Goal: Task Accomplishment & Management: Manage account settings

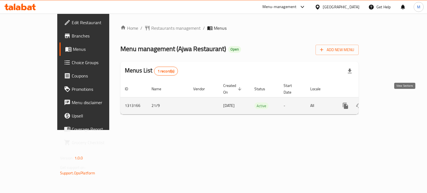
click at [388, 103] on icon "enhanced table" at bounding box center [385, 105] width 5 height 5
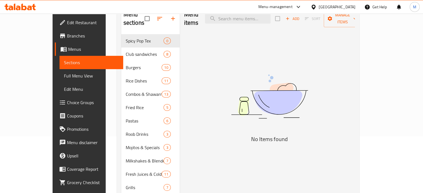
scroll to position [32, 0]
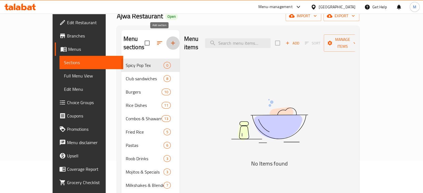
click at [170, 40] on icon "button" at bounding box center [173, 43] width 7 height 7
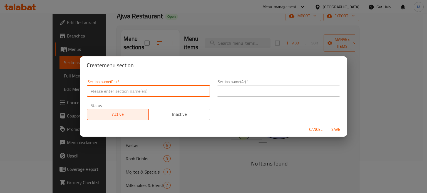
click at [111, 94] on input "text" at bounding box center [148, 91] width 123 height 11
type input "h"
type input "Hot coffee"
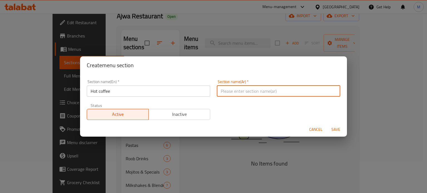
click at [261, 90] on input "text" at bounding box center [278, 91] width 123 height 11
type input "قهوة"
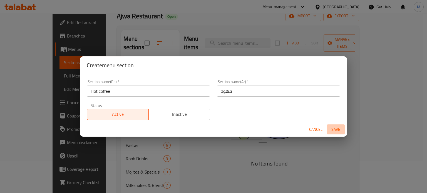
click at [330, 131] on span "Save" at bounding box center [335, 129] width 13 height 7
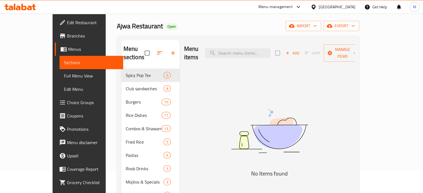
scroll to position [38, 0]
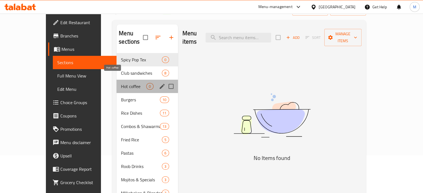
click at [123, 83] on span "Hot coffee" at bounding box center [133, 86] width 25 height 7
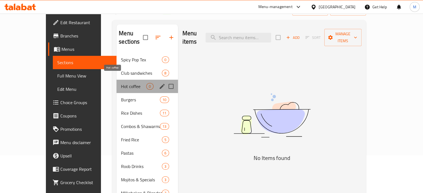
click at [121, 83] on span "Hot coffee" at bounding box center [133, 86] width 25 height 7
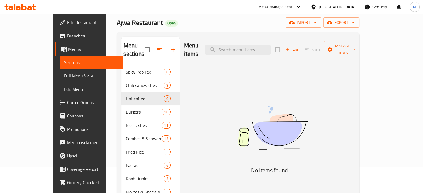
scroll to position [26, 0]
click at [300, 47] on span "Add" at bounding box center [292, 50] width 15 height 6
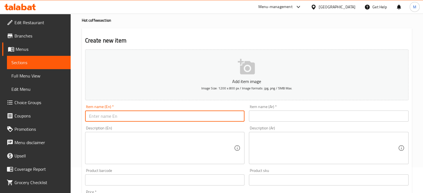
click at [119, 112] on input "text" at bounding box center [165, 116] width 160 height 11
type input "Espressos"
click at [270, 115] on input "text" at bounding box center [329, 116] width 160 height 11
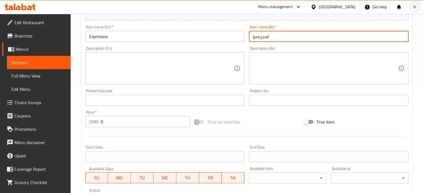
scroll to position [106, 0]
type input "اسبريسو"
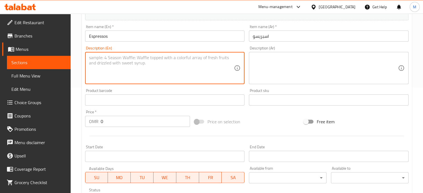
click at [146, 71] on textarea at bounding box center [161, 68] width 145 height 26
type textarea "a rich and bold single shot of espresso"
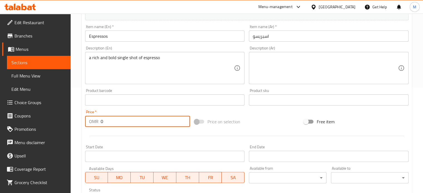
click at [106, 123] on input "0" at bounding box center [145, 121] width 89 height 11
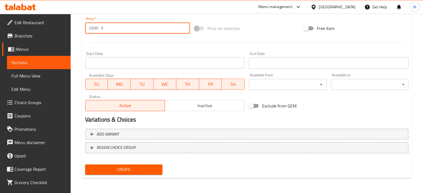
scroll to position [199, 0]
type input "1"
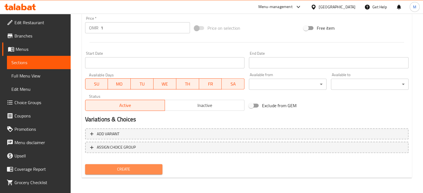
click at [141, 165] on button "Create" at bounding box center [124, 169] width 78 height 10
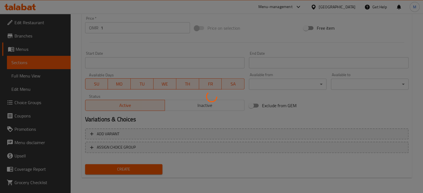
type input "0"
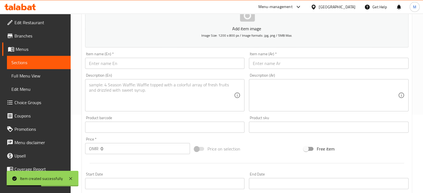
scroll to position [73, 0]
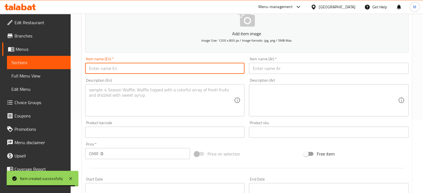
click at [114, 70] on input "text" at bounding box center [165, 68] width 160 height 11
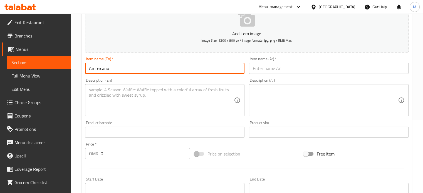
click at [100, 71] on input "Amreicano" at bounding box center [165, 68] width 160 height 11
drag, startPoint x: 100, startPoint y: 71, endPoint x: 99, endPoint y: 69, distance: 2.9
click at [99, 69] on input "Amreicano" at bounding box center [165, 68] width 160 height 11
click at [116, 63] on input "Amreicano" at bounding box center [165, 68] width 160 height 11
click at [95, 69] on input "Amreicano" at bounding box center [165, 68] width 160 height 11
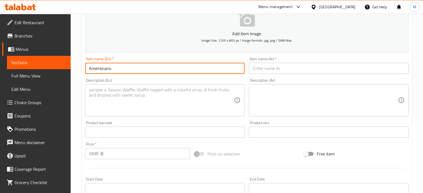
click at [100, 70] on input "Amereicano" at bounding box center [165, 68] width 160 height 11
type input "Americano"
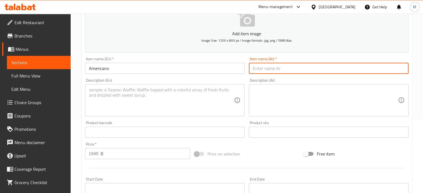
click at [274, 68] on input "text" at bounding box center [329, 68] width 160 height 11
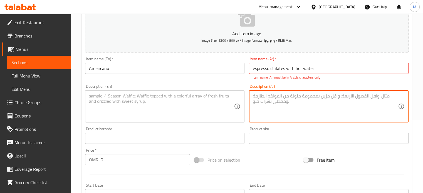
click at [316, 106] on textarea at bounding box center [325, 106] width 145 height 26
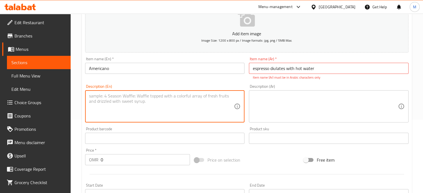
click at [121, 100] on textarea at bounding box center [161, 106] width 145 height 26
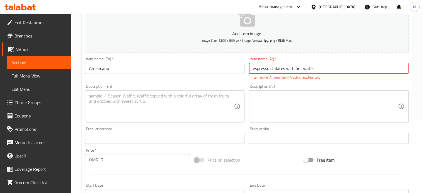
click at [319, 67] on input "espresso diulates with hot water" at bounding box center [329, 68] width 160 height 11
type input "espresso diulates with hot water for a smoth ending"
drag, startPoint x: 353, startPoint y: 69, endPoint x: 248, endPoint y: 69, distance: 104.8
click at [249, 69] on input "espresso diulates with hot water for a smoth ending" at bounding box center [329, 68] width 160 height 11
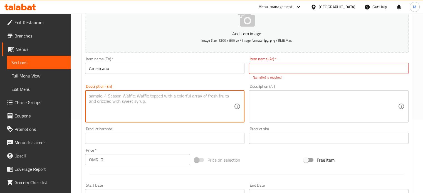
click at [121, 99] on textarea at bounding box center [161, 106] width 145 height 26
paste textarea "espresso diulates with hot water for a smoth ending"
click at [115, 98] on textarea "espresso diulates with hot water for a smoth ending" at bounding box center [161, 106] width 145 height 26
drag, startPoint x: 115, startPoint y: 98, endPoint x: 111, endPoint y: 99, distance: 4.0
click at [111, 99] on textarea "espresso diulates with hot water for a smoth ending" at bounding box center [161, 106] width 145 height 26
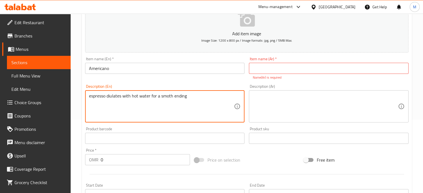
click at [121, 96] on textarea "espresso diulates with hot water for a smoth ending" at bounding box center [161, 106] width 145 height 26
click at [146, 97] on textarea "espresso diulated with hot water for a smoth ending" at bounding box center [161, 106] width 145 height 26
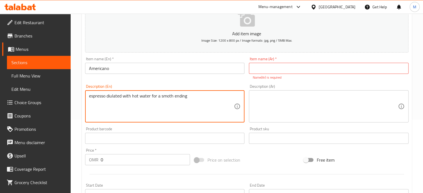
click at [167, 95] on textarea "espresso diulated with hot water for a smoth ending" at bounding box center [161, 106] width 145 height 26
click at [202, 95] on textarea "espresso diulated with hot water for a smooth ending" at bounding box center [161, 106] width 145 height 26
click at [114, 94] on textarea "espresso diulated with hot water for a smooth ending" at bounding box center [161, 106] width 145 height 26
type textarea "espresso dilated with hot water for a smooth ending"
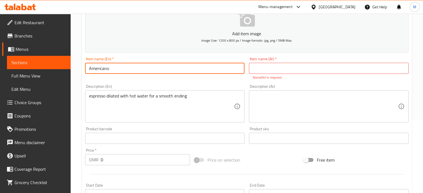
click at [87, 68] on input "Americano" at bounding box center [165, 68] width 160 height 11
click at [99, 70] on input "Hot Americano" at bounding box center [165, 68] width 160 height 11
type input "Hot americano"
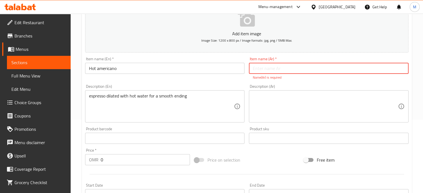
click at [254, 64] on input "text" at bounding box center [329, 68] width 160 height 11
click at [272, 71] on input "text" at bounding box center [329, 68] width 160 height 11
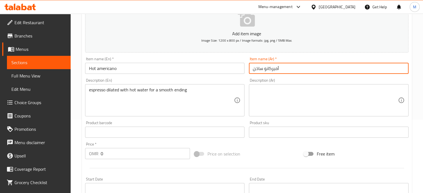
type input "أميركانو ساخن"
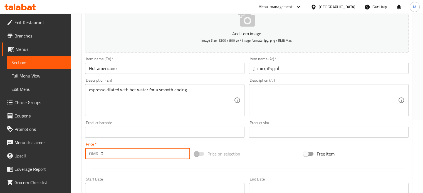
click at [109, 155] on input "0" at bounding box center [145, 153] width 89 height 11
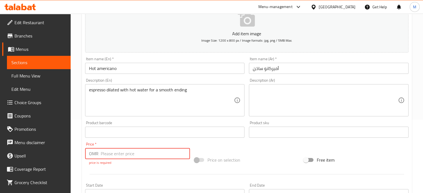
type input "1"
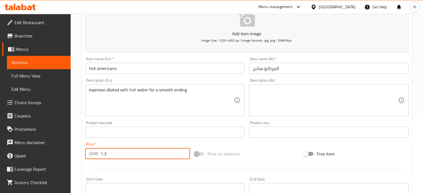
type input "1.3"
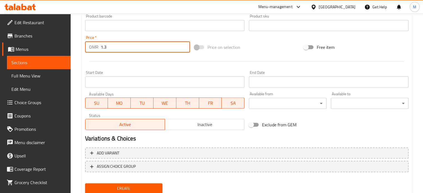
scroll to position [183, 0]
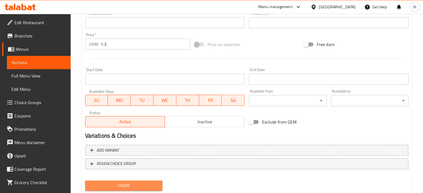
click at [138, 183] on span "Create" at bounding box center [124, 185] width 69 height 7
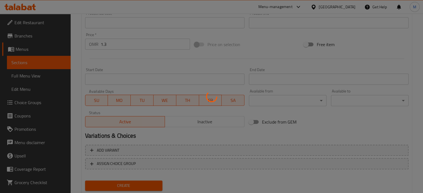
type input "0"
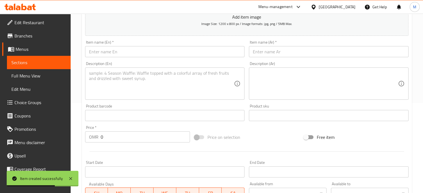
scroll to position [90, 0]
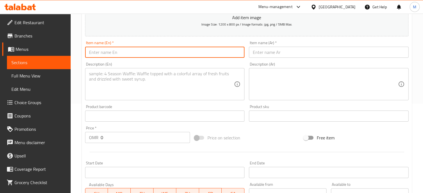
click at [112, 54] on input "text" at bounding box center [165, 52] width 160 height 11
click at [95, 52] on input "Hot macchiato" at bounding box center [165, 52] width 160 height 11
click at [93, 53] on input "macchiato" at bounding box center [165, 52] width 160 height 11
type input "Macchiato"
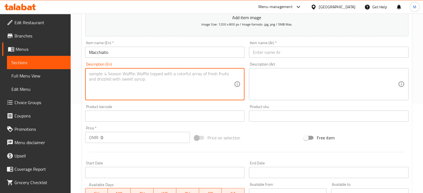
click at [145, 76] on textarea at bounding box center [161, 84] width 145 height 26
type textarea "Espresso topped with a touch of steamed milk"
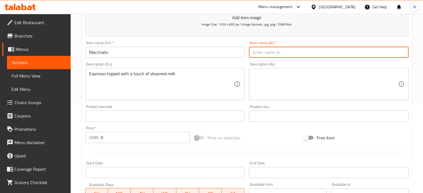
click at [284, 53] on input "text" at bounding box center [329, 52] width 160 height 11
click at [272, 54] on input "text" at bounding box center [329, 52] width 160 height 11
type input "مكياتو"
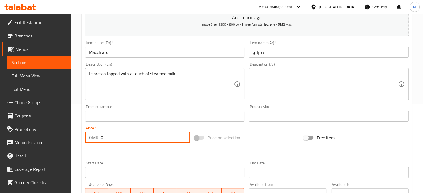
click at [107, 138] on input "0" at bounding box center [145, 137] width 89 height 11
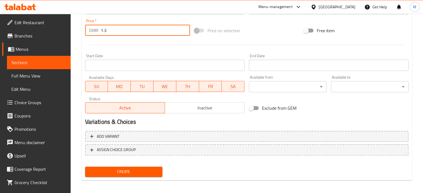
scroll to position [199, 0]
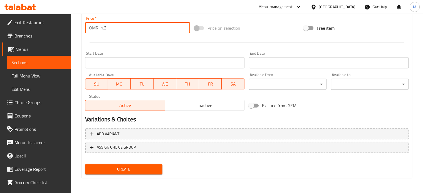
type input "1.3"
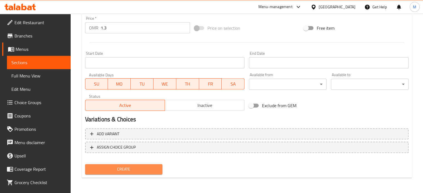
click at [139, 164] on button "Create" at bounding box center [124, 169] width 78 height 10
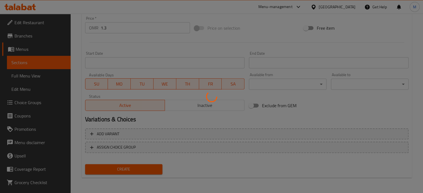
type input "0"
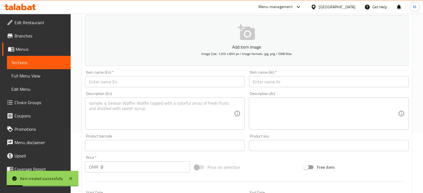
scroll to position [59, 0]
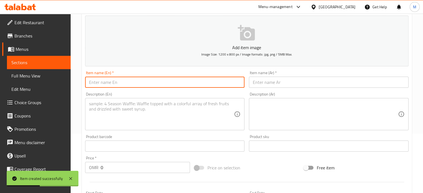
click at [117, 84] on input "text" at bounding box center [165, 82] width 160 height 11
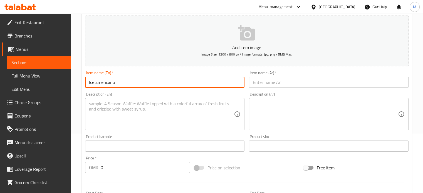
type input "Ice americano"
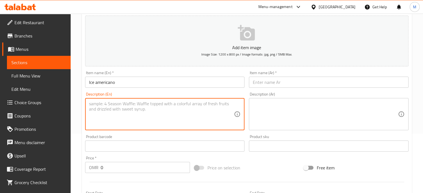
click at [126, 112] on textarea at bounding box center [161, 114] width 145 height 26
click at [92, 104] on textarea "a chilled espresso with cold water and ice" at bounding box center [161, 114] width 145 height 26
click at [163, 102] on textarea "chilled espresso with cold water and ice" at bounding box center [161, 114] width 145 height 26
type textarea "chilled espresso with cold water and ice"
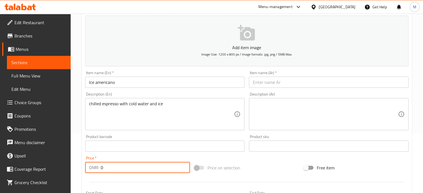
click at [107, 166] on input "0" at bounding box center [145, 167] width 89 height 11
type input "1.3"
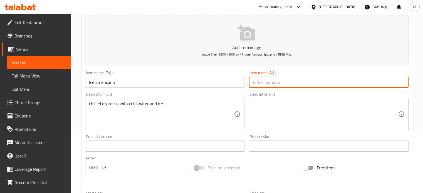
click at [269, 81] on input "text" at bounding box center [329, 82] width 160 height 11
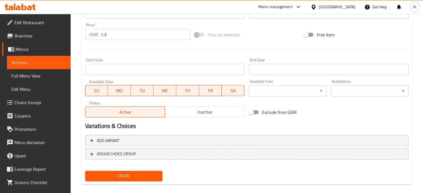
scroll to position [193, 0]
type input "أمريكانو بارد"
click at [139, 175] on span "Create" at bounding box center [124, 175] width 69 height 7
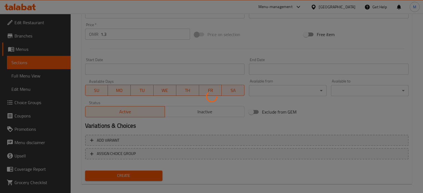
type input "0"
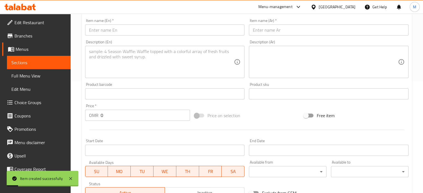
scroll to position [111, 0]
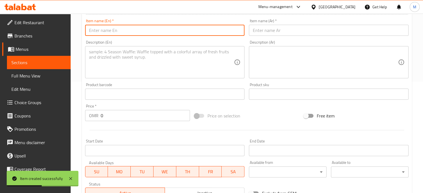
click at [103, 34] on input "text" at bounding box center [165, 30] width 160 height 11
type input "÷"
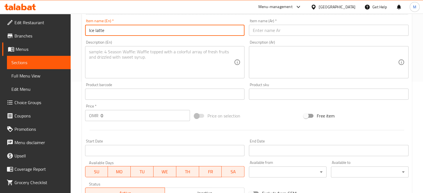
type input "Ice latte"
click at [119, 53] on textarea at bounding box center [161, 62] width 145 height 26
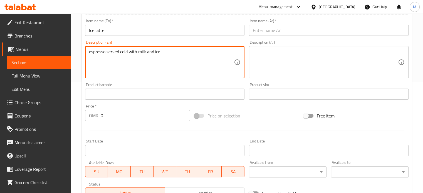
type textarea "espresso served cold with milk and ice"
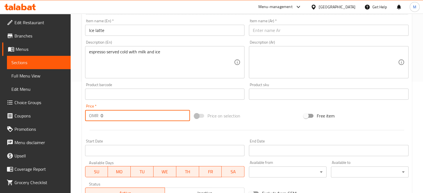
click at [109, 114] on input "0" at bounding box center [145, 115] width 89 height 11
type input "1.3"
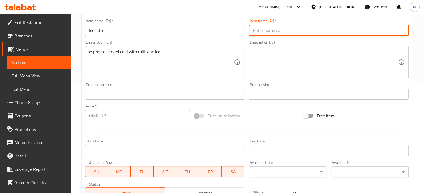
click at [258, 32] on input "text" at bounding box center [329, 30] width 160 height 11
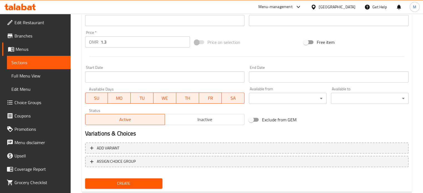
scroll to position [187, 0]
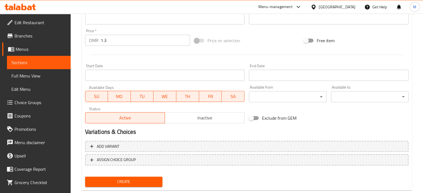
type input "ايس لاتيه"
click at [142, 182] on span "Create" at bounding box center [124, 181] width 69 height 7
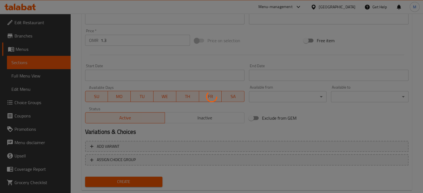
type input "0"
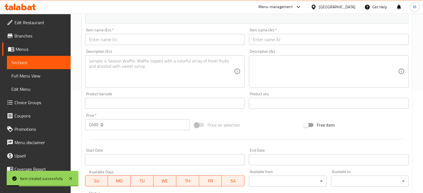
scroll to position [102, 0]
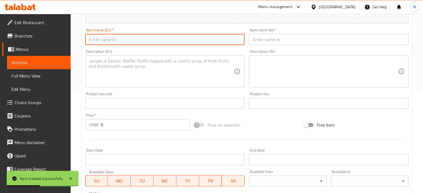
click at [121, 35] on input "text" at bounding box center [165, 39] width 160 height 11
type input "{"
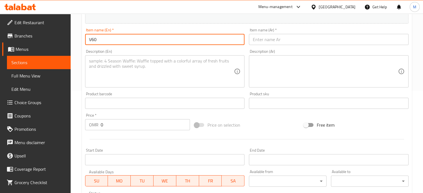
type input "V60"
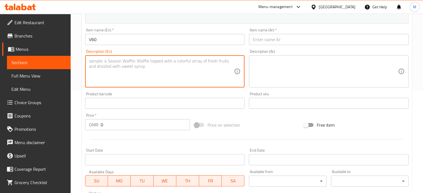
click at [142, 63] on textarea at bounding box center [161, 71] width 145 height 26
type textarea "Hand poured single origin filter coffee"
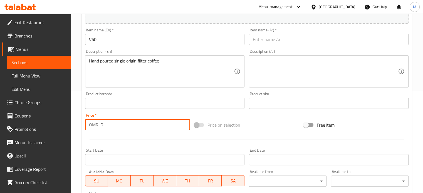
click at [106, 124] on input "0" at bounding box center [145, 124] width 89 height 11
type input "1.3"
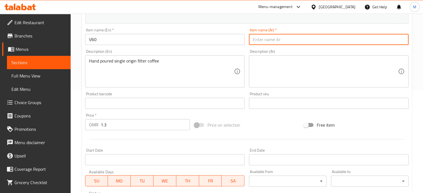
click at [258, 39] on input "text" at bounding box center [329, 39] width 160 height 11
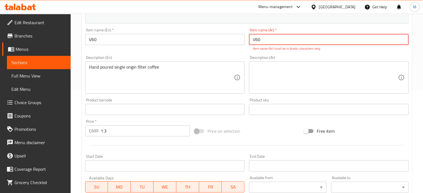
type input "V60"
click at [227, 61] on div "Description (En) Hand poured single origin filter coffee Description (En)" at bounding box center [165, 75] width 160 height 38
drag, startPoint x: 266, startPoint y: 40, endPoint x: 241, endPoint y: 41, distance: 24.5
click at [241, 41] on div "Add item image Image Size: 1200 x 800 px / Image formats: jpg, png / 5MB Max. I…" at bounding box center [247, 94] width 328 height 246
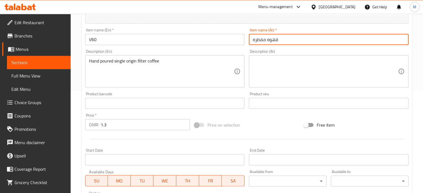
click at [261, 39] on input "قهوه مفطره" at bounding box center [329, 39] width 160 height 11
click at [263, 40] on input "قهوه مفقطره" at bounding box center [329, 39] width 160 height 11
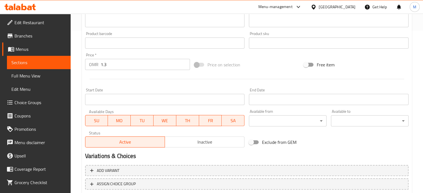
scroll to position [199, 0]
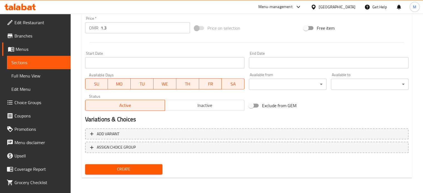
type input "قهوه مقطره"
click at [121, 166] on span "Create" at bounding box center [124, 169] width 69 height 7
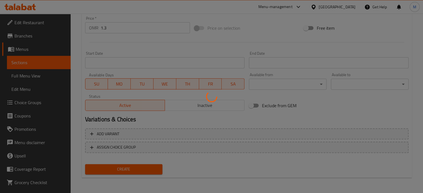
type input "0"
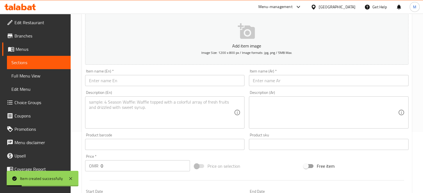
scroll to position [57, 0]
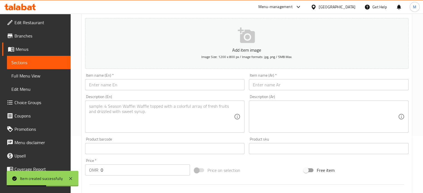
click at [124, 85] on input "text" at bounding box center [165, 84] width 160 height 11
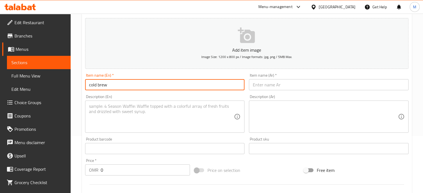
type input "cold brew"
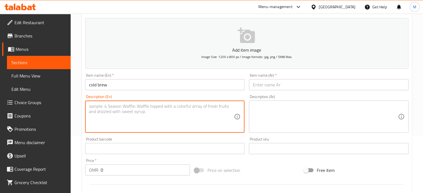
click at [156, 115] on textarea at bounding box center [161, 117] width 145 height 26
type textarea "smooth slow brewed coffee served chilled"
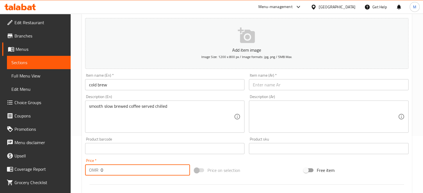
click at [109, 174] on input "0" at bounding box center [145, 170] width 89 height 11
type input "1.3"
click at [272, 88] on input "text" at bounding box center [329, 84] width 160 height 11
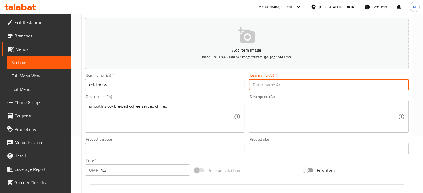
click at [268, 84] on input "text" at bounding box center [329, 84] width 160 height 11
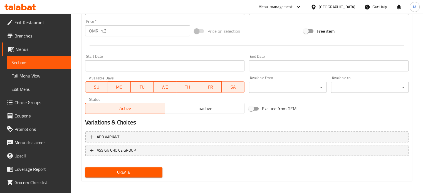
scroll to position [199, 0]
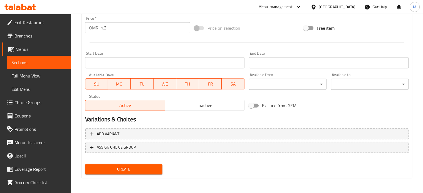
type input "قهوه مقطره بارده"
click at [146, 163] on div "Create" at bounding box center [124, 169] width 82 height 15
click at [144, 171] on span "Create" at bounding box center [124, 169] width 69 height 7
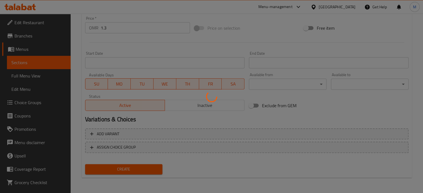
type input "0"
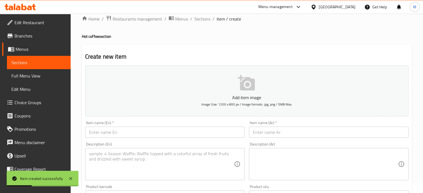
scroll to position [9, 0]
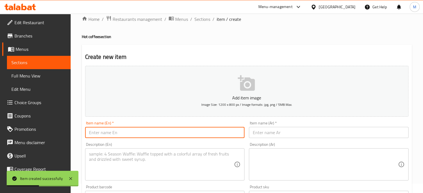
click at [124, 138] on input "text" at bounding box center [165, 132] width 160 height 11
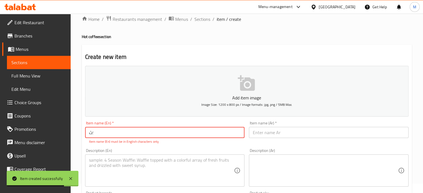
type input "؛"
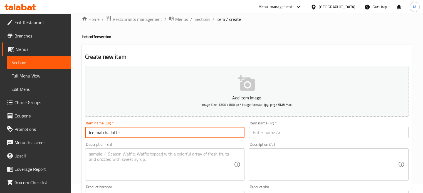
type input "Ice matcha latte"
click at [118, 158] on textarea at bounding box center [161, 164] width 145 height 26
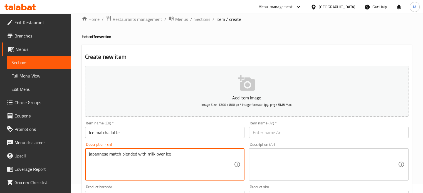
click at [100, 155] on textarea "japannese match blended with milk over ice" at bounding box center [161, 164] width 145 height 26
click at [177, 158] on textarea "Japanese match blended with milk over ice" at bounding box center [161, 164] width 145 height 26
type textarea "Japanese match blended with milk over ice"
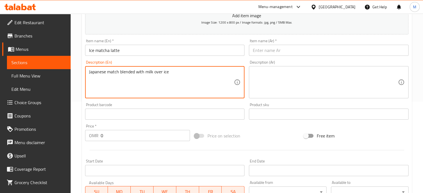
scroll to position [94, 0]
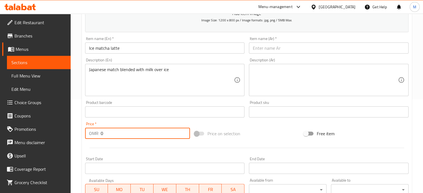
click at [109, 132] on input "0" at bounding box center [145, 133] width 89 height 11
type input "1.3"
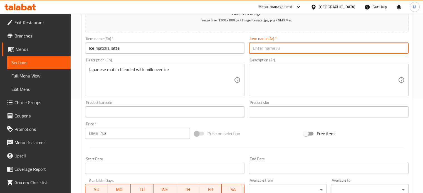
click at [252, 48] on input "text" at bounding box center [329, 48] width 160 height 11
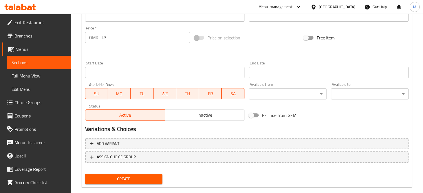
scroll to position [199, 0]
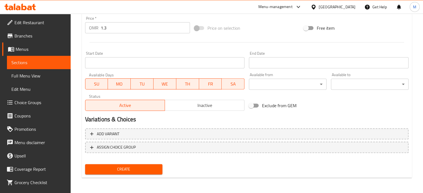
type input "[PERSON_NAME] بارد"
click at [136, 172] on span "Create" at bounding box center [124, 169] width 69 height 7
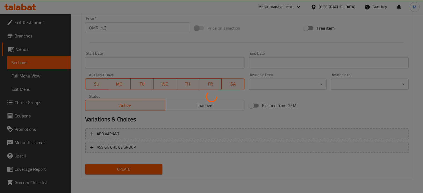
type input "0"
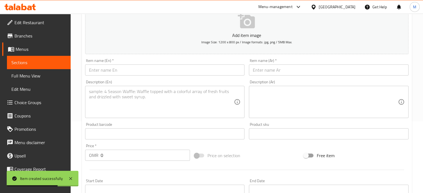
scroll to position [68, 0]
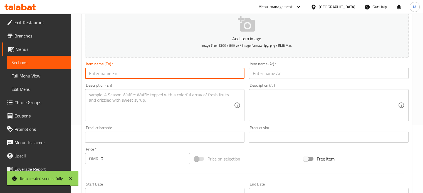
click at [144, 69] on input "text" at bounding box center [165, 73] width 160 height 11
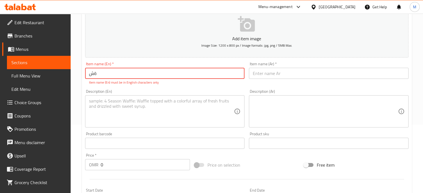
type input "ة"
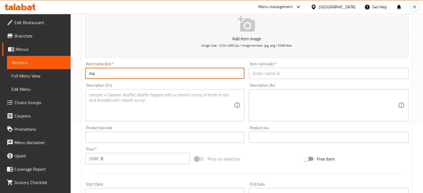
type input "m"
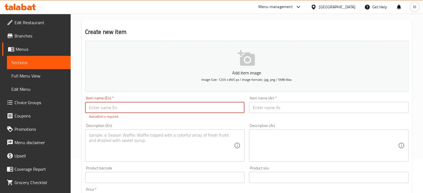
scroll to position [36, 0]
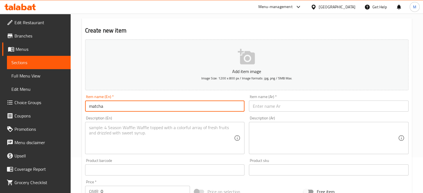
type input "matcha"
drag, startPoint x: 111, startPoint y: 105, endPoint x: 71, endPoint y: 106, distance: 40.3
click at [71, 106] on div "Home / Restaurants management / Menus / Sections / item / create Hot coffee sec…" at bounding box center [247, 167] width 352 height 379
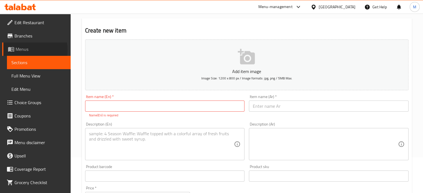
click at [21, 50] on span "Menus" at bounding box center [41, 49] width 51 height 7
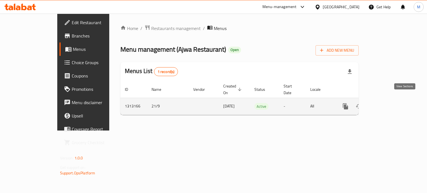
click at [388, 104] on icon "enhanced table" at bounding box center [385, 106] width 5 height 5
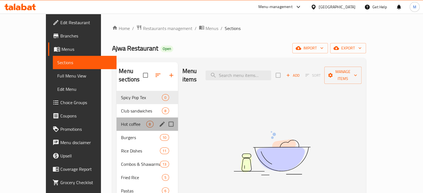
click at [116, 121] on div "Hot coffee 8" at bounding box center [146, 124] width 61 height 13
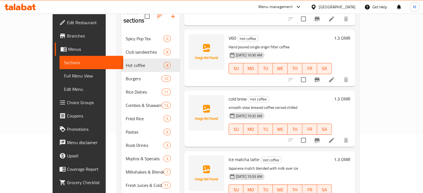
scroll to position [80, 0]
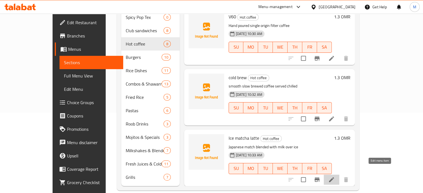
click at [334, 177] on icon at bounding box center [331, 179] width 5 height 5
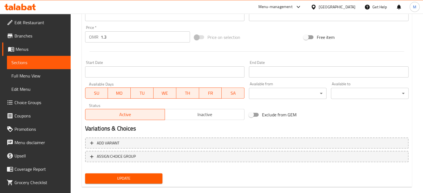
scroll to position [199, 0]
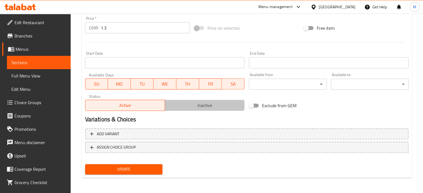
click at [184, 102] on span "Inactive" at bounding box center [204, 105] width 75 height 8
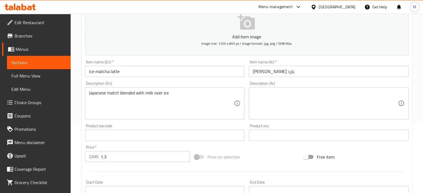
scroll to position [0, 0]
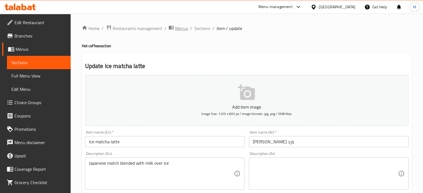
click at [186, 28] on span "Menus" at bounding box center [181, 28] width 13 height 7
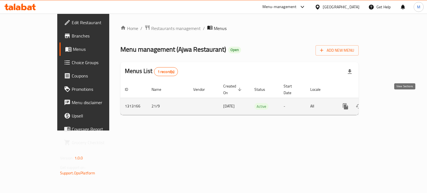
click at [389, 103] on icon "enhanced table" at bounding box center [385, 106] width 7 height 7
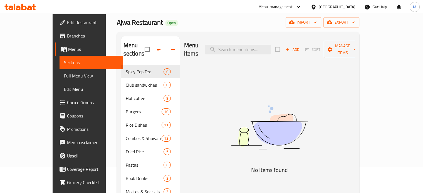
scroll to position [15, 0]
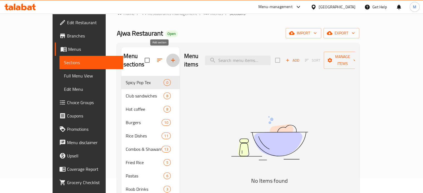
click at [166, 54] on button "button" at bounding box center [172, 60] width 13 height 13
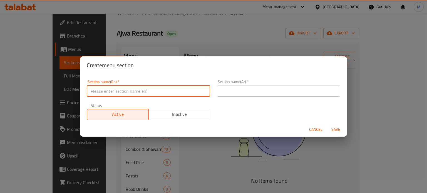
click at [126, 91] on input "text" at bounding box center [148, 91] width 123 height 11
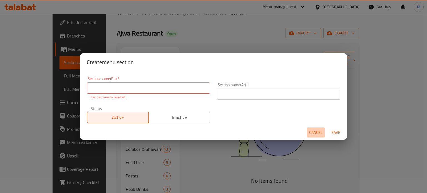
click at [319, 131] on span "Cancel" at bounding box center [315, 132] width 13 height 7
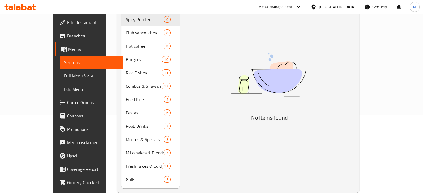
scroll to position [80, 0]
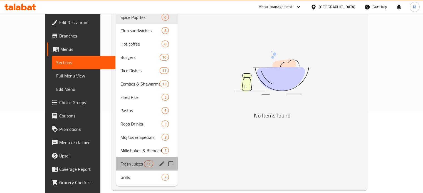
click at [116, 159] on div "Fresh Juices & Cold Drinks 11" at bounding box center [147, 163] width 62 height 13
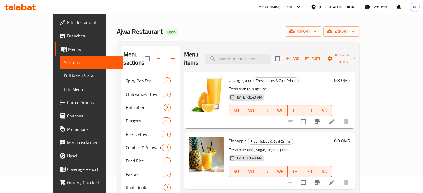
scroll to position [16, 0]
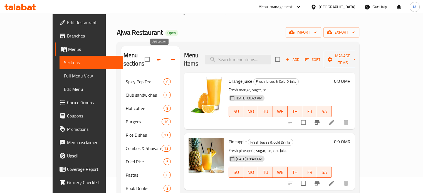
click at [166, 53] on button "button" at bounding box center [172, 59] width 13 height 13
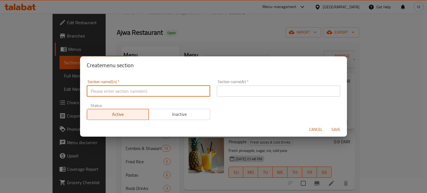
click at [122, 89] on input "text" at bounding box center [148, 91] width 123 height 11
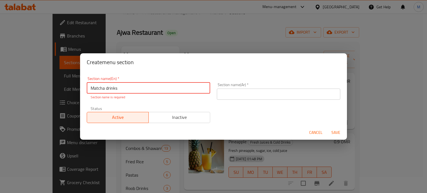
type input "Matcha drinks"
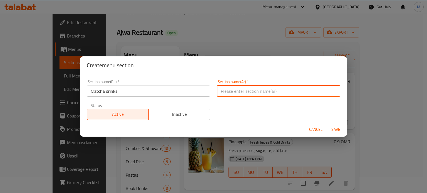
click at [231, 91] on input "text" at bounding box center [278, 91] width 123 height 11
type input "مشروبات ماتشا"
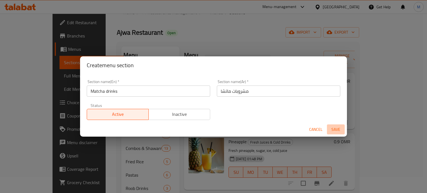
click at [339, 132] on span "Save" at bounding box center [335, 129] width 13 height 7
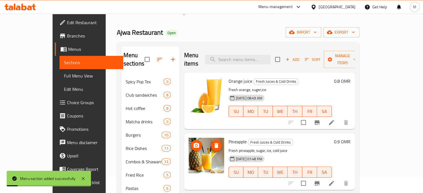
scroll to position [11, 0]
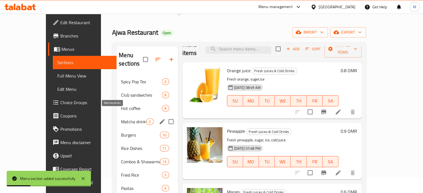
click at [121, 118] on span "Matcha drinks" at bounding box center [133, 121] width 25 height 7
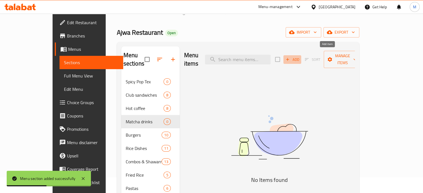
click at [300, 56] on span "Add" at bounding box center [292, 59] width 15 height 6
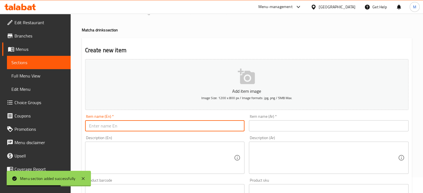
click at [157, 131] on input "text" at bounding box center [165, 125] width 160 height 11
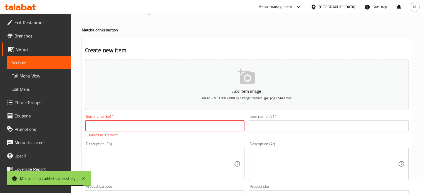
type input "÷"
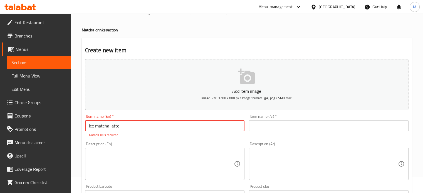
type input "ice matcha latte"
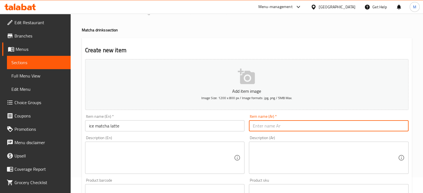
click at [290, 125] on input "text" at bounding box center [329, 125] width 160 height 11
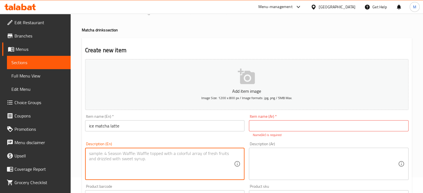
click at [154, 161] on textarea at bounding box center [161, 164] width 145 height 26
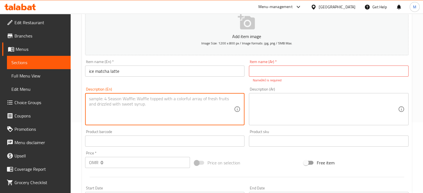
scroll to position [71, 0]
type textarea "k"
click at [103, 97] on textarea "jappanese matcha blended with milk over ice" at bounding box center [161, 109] width 145 height 26
click at [180, 98] on textarea "Japanese matcha blended with milk over ice" at bounding box center [161, 109] width 145 height 26
type textarea "Japanese matcha blended with milk over ice"
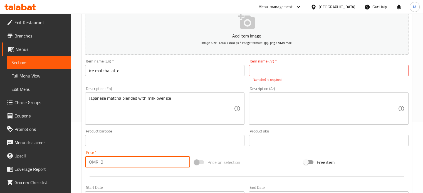
click at [112, 159] on input "0" at bounding box center [145, 161] width 89 height 11
type input "1.3"
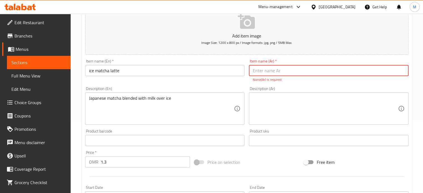
click at [264, 68] on input "text" at bounding box center [329, 70] width 160 height 11
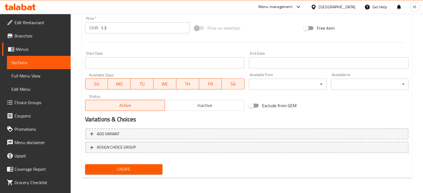
type input "ايس [PERSON_NAME]"
click at [137, 172] on span "Create" at bounding box center [124, 169] width 69 height 7
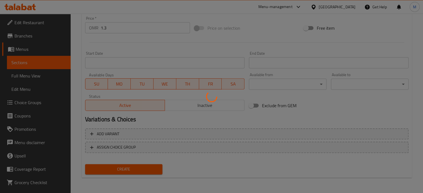
type input "0"
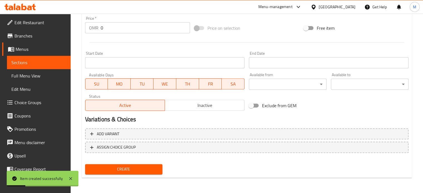
scroll to position [82, 0]
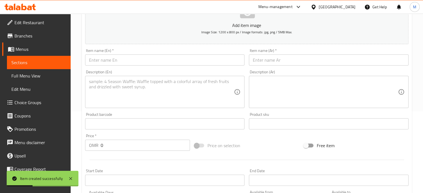
click at [148, 53] on div "Item name (En)   * Item name (En) *" at bounding box center [165, 57] width 160 height 17
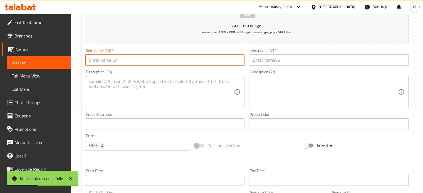
click at [139, 63] on input "text" at bounding box center [165, 59] width 160 height 11
click at [114, 59] on input "text" at bounding box center [165, 59] width 160 height 11
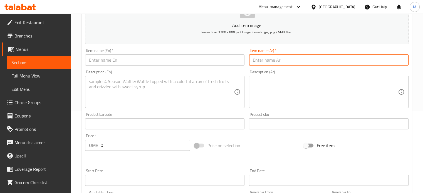
click at [267, 64] on input "text" at bounding box center [329, 59] width 160 height 11
type input "ماتشا فراوله"
click at [173, 61] on input "text" at bounding box center [165, 59] width 160 height 11
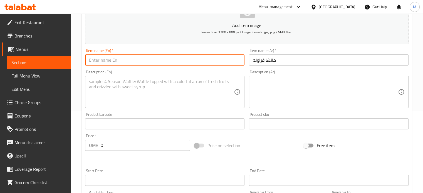
click at [168, 62] on input "text" at bounding box center [165, 59] width 160 height 11
click at [118, 59] on input "matcha strewberry" at bounding box center [165, 59] width 160 height 11
type input "matcha strawberry"
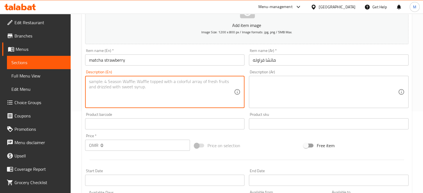
click at [103, 91] on textarea at bounding box center [161, 92] width 145 height 26
type textarea "match layered with strawberry milk"
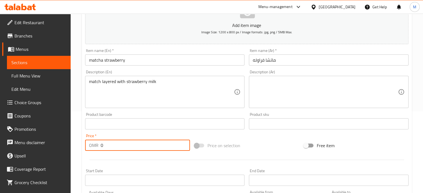
click at [103, 146] on input "0" at bounding box center [145, 145] width 89 height 11
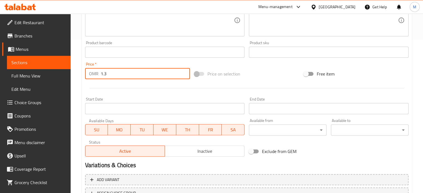
scroll to position [199, 0]
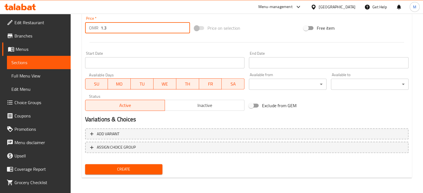
type input "1.3"
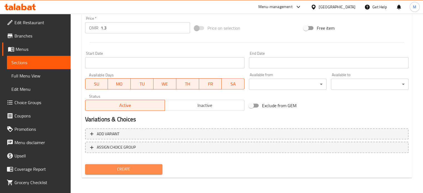
click at [131, 168] on span "Create" at bounding box center [124, 169] width 69 height 7
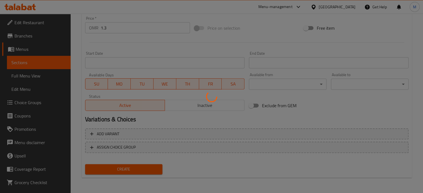
type input "0"
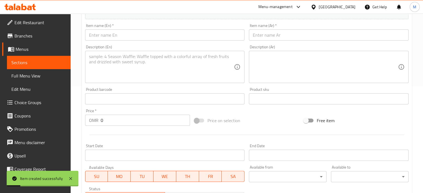
scroll to position [106, 0]
click at [120, 32] on input "text" at bounding box center [165, 35] width 160 height 11
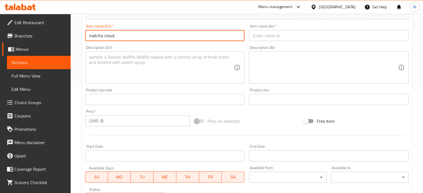
type input "matcha cloud"
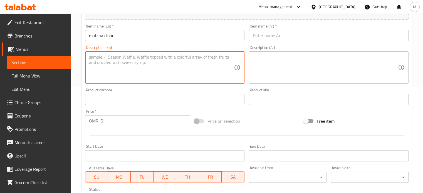
click at [104, 60] on textarea at bounding box center [161, 67] width 145 height 26
click at [125, 58] on textarea "creamy match with soft milk foam cloud" at bounding box center [161, 67] width 145 height 26
click at [123, 58] on textarea "creamy match witha soft milk foam cloud" at bounding box center [161, 67] width 145 height 26
click at [125, 58] on textarea "creamy match witha soft milk foam cloud" at bounding box center [161, 67] width 145 height 26
type textarea "creamy match with a soft milk foam cloud"
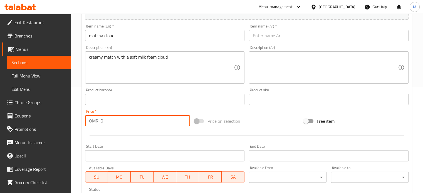
click at [109, 122] on input "0" at bounding box center [145, 120] width 89 height 11
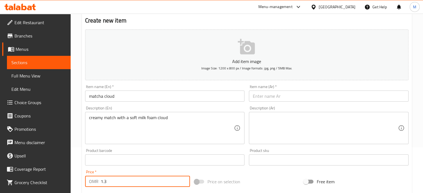
scroll to position [45, 0]
type input "1.3"
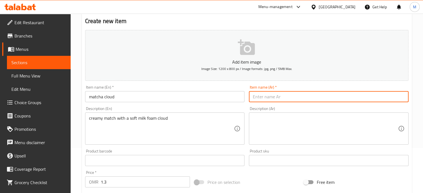
click at [276, 95] on input "text" at bounding box center [329, 96] width 160 height 11
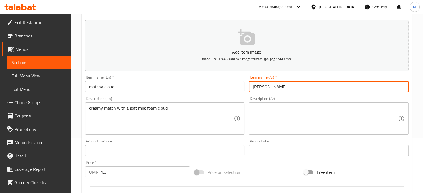
scroll to position [54, 0]
drag, startPoint x: 285, startPoint y: 88, endPoint x: 246, endPoint y: 90, distance: 38.9
click at [246, 90] on div "Add item image Image Size: 1200 x 800 px / Image formats: jpg, png / 5MB Max. I…" at bounding box center [247, 138] width 328 height 240
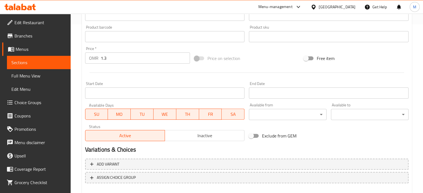
scroll to position [199, 0]
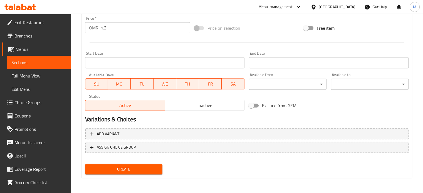
type input "[PERSON_NAME]"
click at [138, 171] on span "Create" at bounding box center [124, 169] width 69 height 7
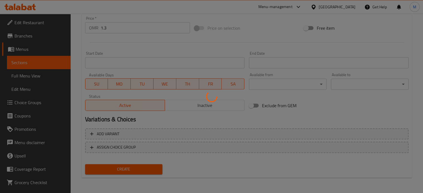
type input "0"
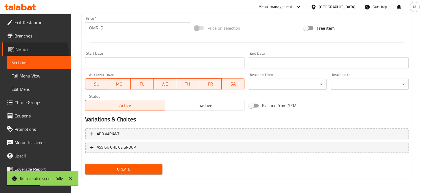
click at [32, 55] on link "Menus" at bounding box center [36, 49] width 68 height 13
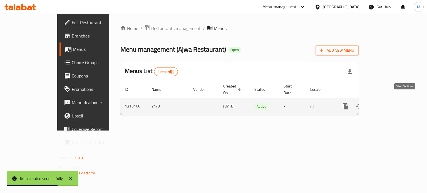
click at [389, 103] on icon "enhanced table" at bounding box center [385, 106] width 7 height 7
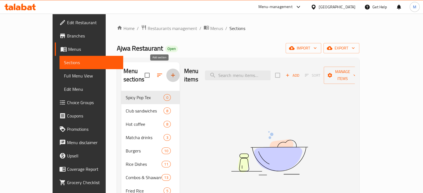
click at [170, 72] on icon "button" at bounding box center [173, 75] width 7 height 7
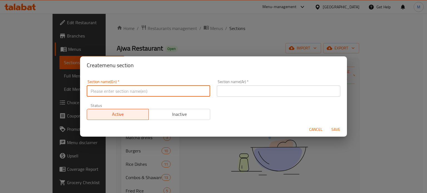
click at [137, 92] on input "text" at bounding box center [148, 91] width 123 height 11
type input "÷"
type input "Ice tea"
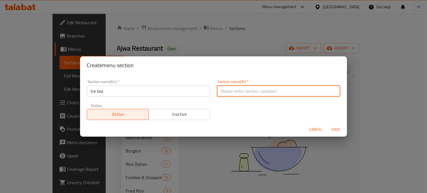
click at [237, 88] on input "text" at bounding box center [278, 91] width 123 height 11
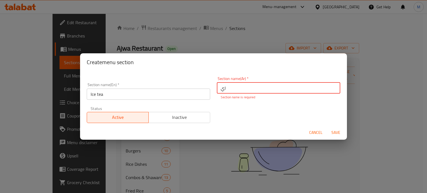
type input "ا"
type input "شاهي مثلج"
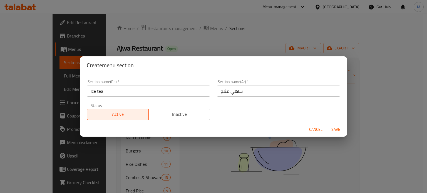
click at [330, 135] on div "Cancel Save" at bounding box center [213, 129] width 267 height 15
click at [336, 127] on span "Save" at bounding box center [335, 129] width 13 height 7
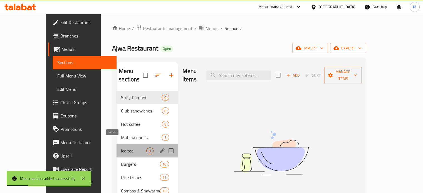
click at [121, 148] on span "Ice tea" at bounding box center [133, 151] width 25 height 7
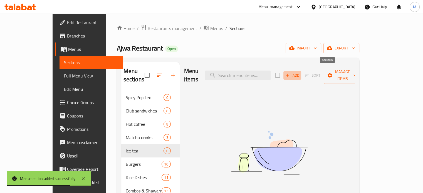
click at [300, 72] on span "Add" at bounding box center [292, 75] width 15 height 6
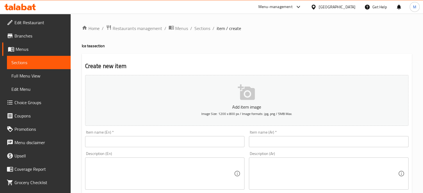
click at [145, 139] on input "text" at bounding box center [165, 141] width 160 height 11
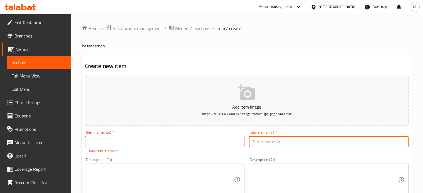
click at [267, 140] on input "text" at bounding box center [329, 141] width 160 height 11
click at [275, 144] on input "شاهي خوخ مثلج" at bounding box center [329, 141] width 160 height 11
type input "شاي خوخ مثلج"
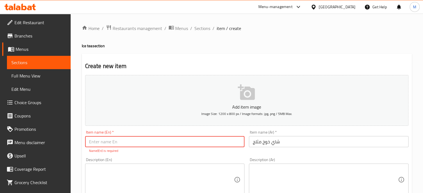
click at [196, 139] on input "text" at bounding box center [165, 141] width 160 height 11
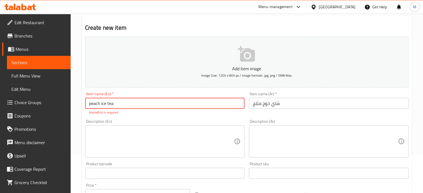
scroll to position [39, 0]
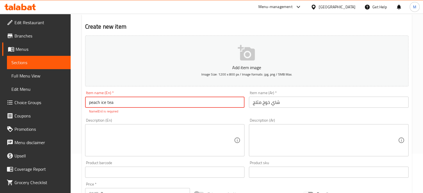
type input "peach ice tea"
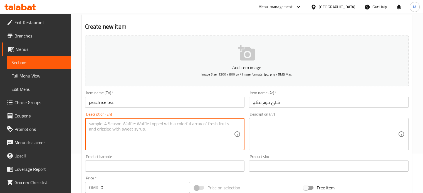
click at [125, 132] on textarea at bounding box center [161, 134] width 145 height 26
click at [136, 126] on textarea "refreshing peach flavourred ice tea" at bounding box center [161, 134] width 145 height 26
click at [155, 131] on textarea "refreshing peach flavored ice tea" at bounding box center [161, 134] width 145 height 26
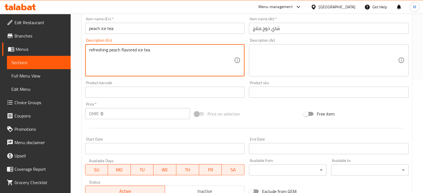
scroll to position [114, 0]
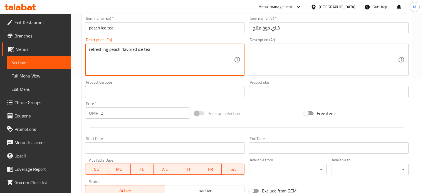
type textarea "refreshing peach flavored ice tea"
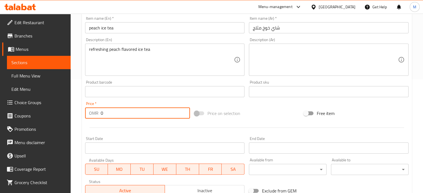
click at [116, 114] on input "0" at bounding box center [145, 113] width 89 height 11
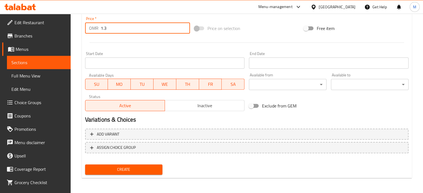
scroll to position [199, 0]
type input "1.3"
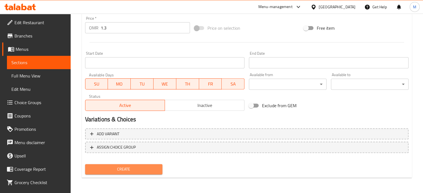
click at [141, 169] on span "Create" at bounding box center [124, 169] width 69 height 7
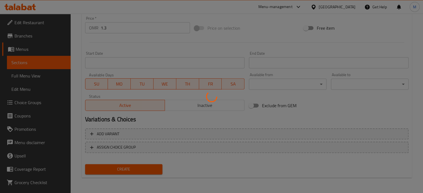
type input "0"
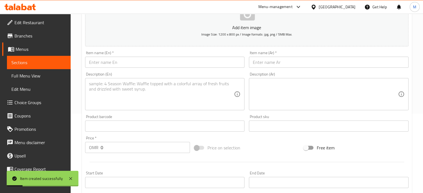
scroll to position [78, 0]
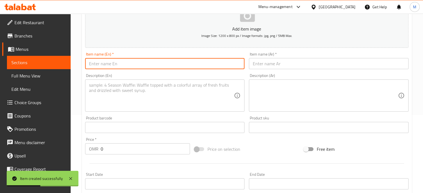
click at [112, 68] on input "text" at bounding box center [165, 63] width 160 height 11
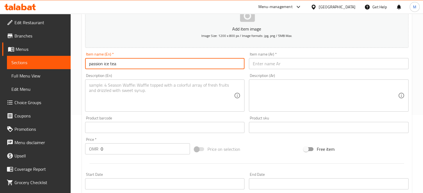
type input "passion ice tea"
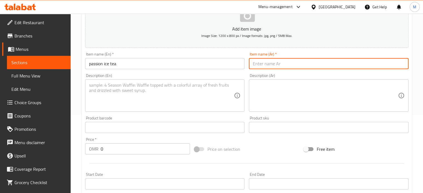
click at [263, 63] on input "text" at bounding box center [329, 63] width 160 height 11
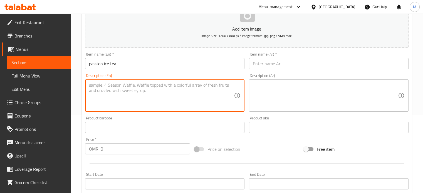
click at [121, 93] on textarea at bounding box center [161, 96] width 145 height 26
click at [129, 86] on textarea at bounding box center [161, 96] width 145 height 26
type textarea "tangy passion fruit infused ice tea"
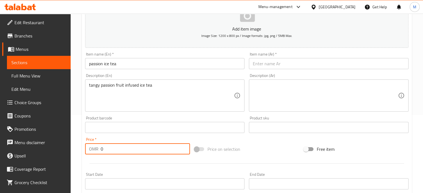
click at [111, 146] on input "0" at bounding box center [145, 148] width 89 height 11
type input "1"
type input ".2"
type input "1.3"
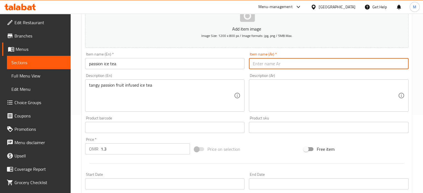
click at [266, 67] on input "text" at bounding box center [329, 63] width 160 height 11
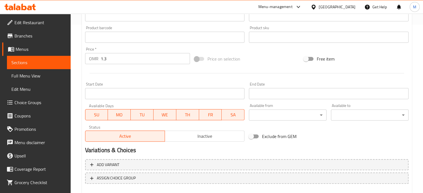
scroll to position [199, 0]
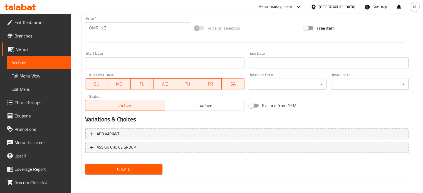
type input "شاي باشن مثلج"
click at [153, 167] on span "Create" at bounding box center [124, 169] width 69 height 7
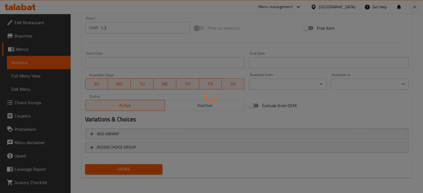
type input "0"
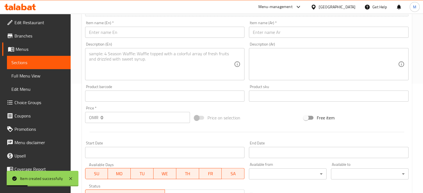
scroll to position [109, 0]
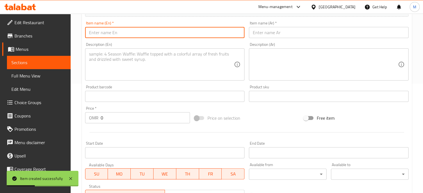
click at [115, 31] on input "text" at bounding box center [165, 32] width 160 height 11
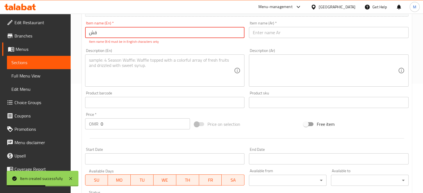
type input "ق"
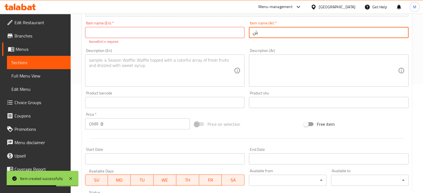
click at [283, 32] on input "ش" at bounding box center [329, 32] width 160 height 11
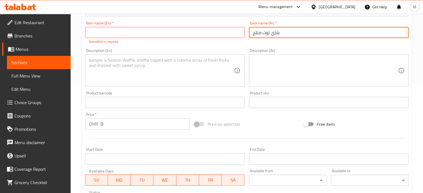
type input "شاي توت مثلج"
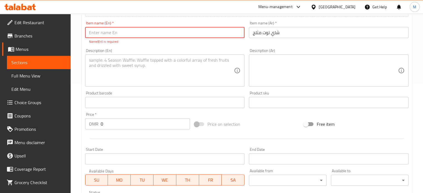
click at [136, 30] on input "text" at bounding box center [165, 32] width 160 height 11
type input "r"
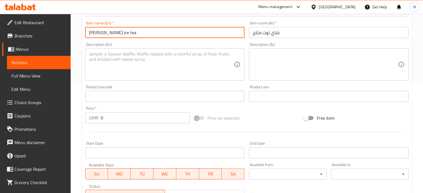
click at [100, 35] on input "[PERSON_NAME] ice tea" at bounding box center [165, 32] width 160 height 11
type input "Raspberry ice tea"
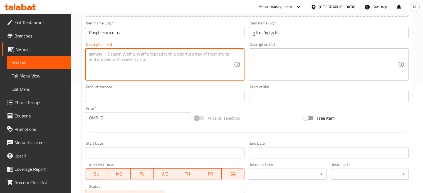
click at [99, 59] on textarea at bounding box center [161, 64] width 145 height 26
click at [131, 55] on textarea "fruity and sweet [PERSON_NAME] tea" at bounding box center [161, 64] width 145 height 26
type textarea "fruity and sweet raspberry iced tea"
click at [105, 117] on input "0" at bounding box center [145, 117] width 89 height 11
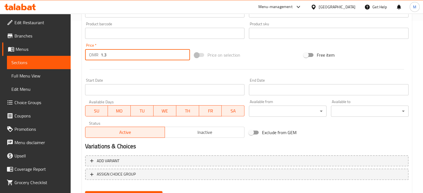
scroll to position [199, 0]
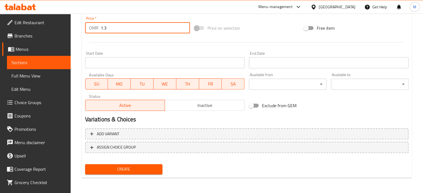
type input "1.3"
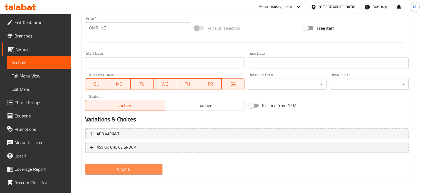
click at [143, 170] on span "Create" at bounding box center [124, 169] width 69 height 7
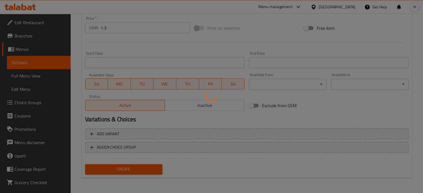
type input "0"
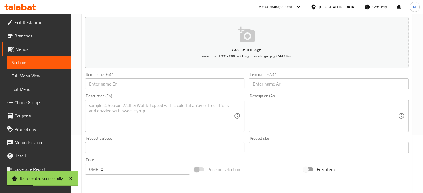
scroll to position [0, 0]
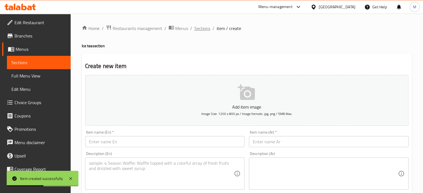
click at [200, 28] on span "Sections" at bounding box center [202, 28] width 16 height 7
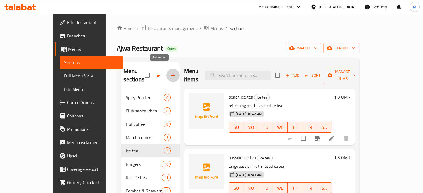
click at [170, 72] on icon "button" at bounding box center [173, 75] width 7 height 7
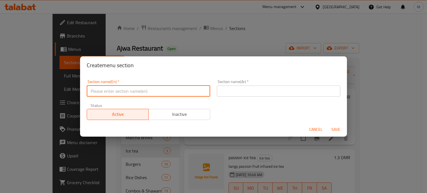
click at [176, 92] on input "text" at bounding box center [148, 91] width 123 height 11
type input "o"
type input "Other beverages"
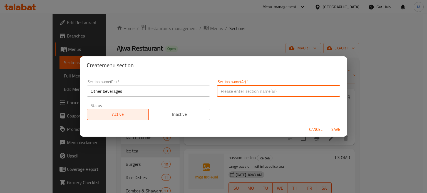
click at [226, 91] on input "text" at bounding box center [278, 91] width 123 height 11
type input "مشروبات أخرى"
click at [336, 129] on span "Save" at bounding box center [335, 129] width 13 height 7
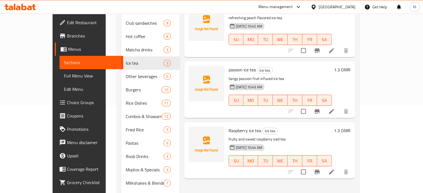
scroll to position [87, 0]
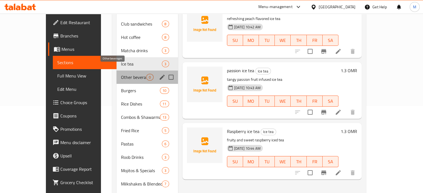
click at [121, 74] on span "Other beverages" at bounding box center [133, 77] width 25 height 7
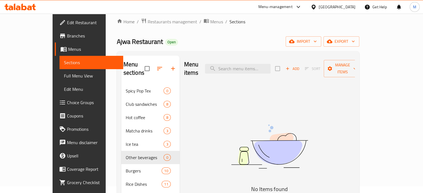
scroll to position [7, 0]
click at [300, 66] on span "Add" at bounding box center [292, 69] width 15 height 6
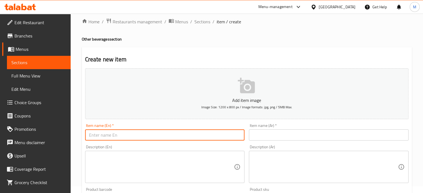
click at [93, 138] on input "text" at bounding box center [165, 135] width 160 height 11
type input "ن"
click at [288, 134] on input "text" at bounding box center [329, 135] width 160 height 11
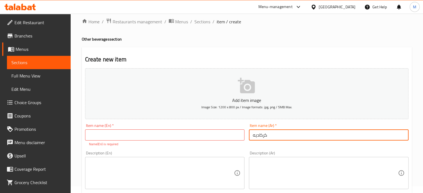
type input "كركاديه"
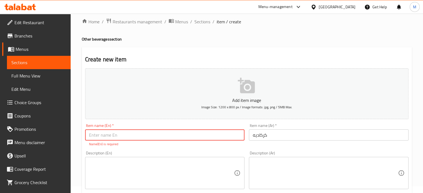
click at [163, 138] on input "text" at bounding box center [165, 135] width 160 height 11
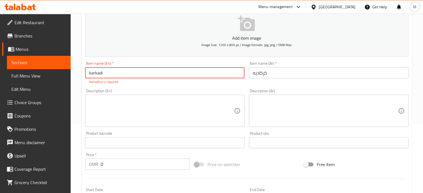
scroll to position [72, 0]
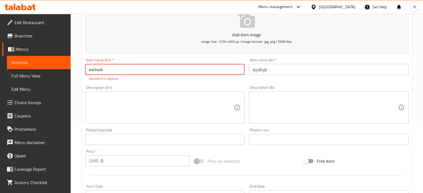
type input "karkadi"
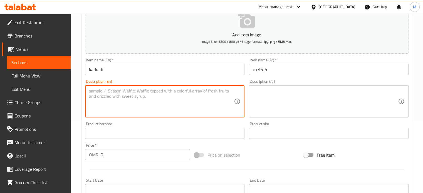
click at [124, 104] on textarea at bounding box center [161, 101] width 145 height 26
click at [144, 93] on textarea "cold hisbious tea - sweet, floarl and refreshing" at bounding box center [161, 101] width 145 height 26
click at [105, 92] on textarea "cold hisbious tea - sweet, floral and refreshing" at bounding box center [161, 101] width 145 height 26
drag, startPoint x: 105, startPoint y: 92, endPoint x: 98, endPoint y: 92, distance: 7.0
click at [98, 92] on textarea "cold hisbious tea - sweet, floral and refreshing" at bounding box center [161, 101] width 145 height 26
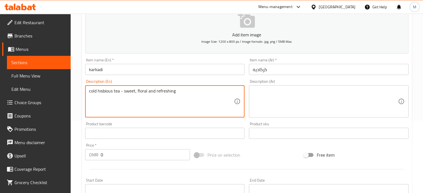
click at [101, 91] on textarea "cold hisbious tea - sweet, floral and refreshing" at bounding box center [161, 101] width 145 height 26
click at [112, 92] on textarea "cold hibisbious tea - sweet, floral and refreshing" at bounding box center [161, 101] width 145 height 26
click at [128, 92] on textarea "cold hibisqus tea - sweet, floral and refreshing" at bounding box center [161, 101] width 145 height 26
click at [100, 91] on textarea "cold hibisqus tea - sweet, floral and refreshing" at bounding box center [161, 101] width 145 height 26
click at [189, 90] on textarea "cold hibiscus tea - sweet, floral and refreshing" at bounding box center [161, 101] width 145 height 26
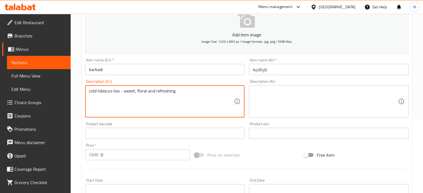
type textarea "cold hibiscus tea - sweet, floral and refreshing"
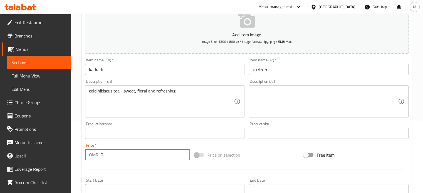
click at [116, 159] on input "0" at bounding box center [145, 154] width 89 height 11
type input "1.3"
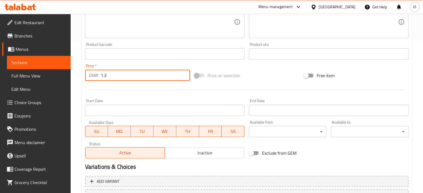
scroll to position [199, 0]
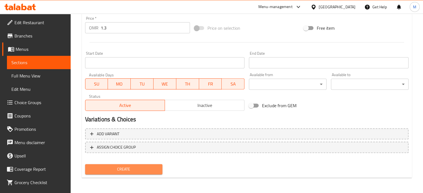
click at [150, 169] on span "Create" at bounding box center [124, 169] width 69 height 7
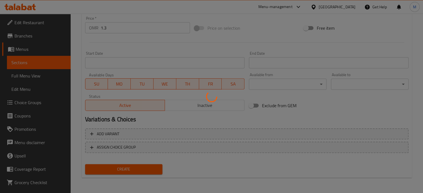
type input "0"
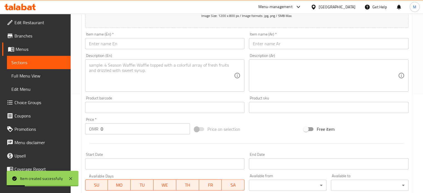
scroll to position [97, 0]
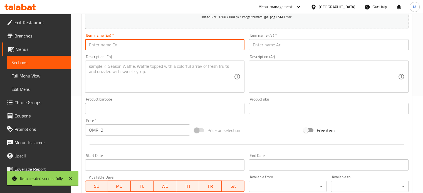
click at [125, 41] on input "text" at bounding box center [165, 44] width 160 height 11
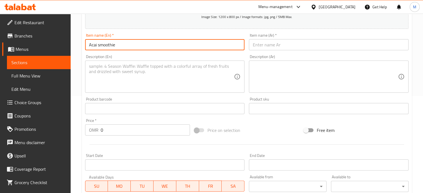
type input "Acai smoothie"
click at [125, 77] on textarea at bounding box center [161, 77] width 145 height 26
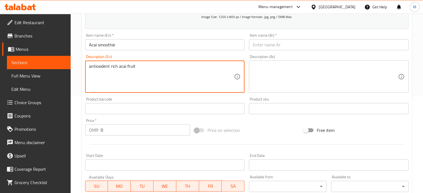
drag, startPoint x: 136, startPoint y: 68, endPoint x: 127, endPoint y: 67, distance: 9.0
click at [127, 67] on textarea "antioxident rich acai fruit" at bounding box center [161, 77] width 145 height 26
click at [105, 66] on textarea "antioxident rich acai [PERSON_NAME] smoothie" at bounding box center [161, 77] width 145 height 26
type textarea "antioxidant rich acai [PERSON_NAME] smoothie"
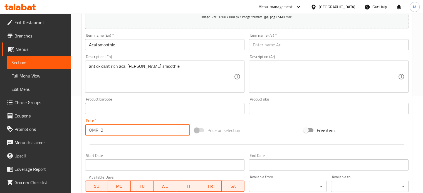
click at [109, 132] on input "0" at bounding box center [145, 130] width 89 height 11
type input "1.3"
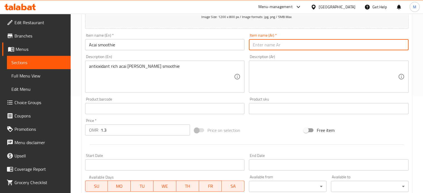
click at [268, 48] on input "text" at bounding box center [329, 44] width 160 height 11
type input "س"
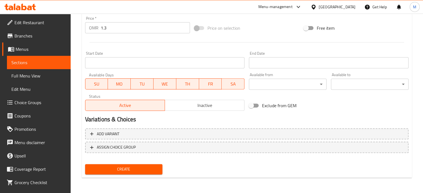
type input "[PERSON_NAME]"
click at [122, 167] on span "Create" at bounding box center [124, 169] width 69 height 7
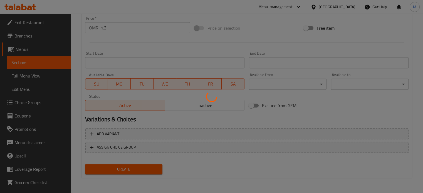
type input "0"
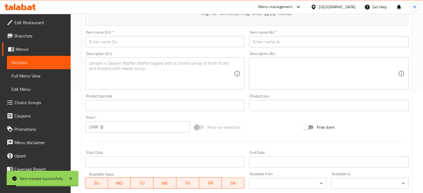
scroll to position [97, 0]
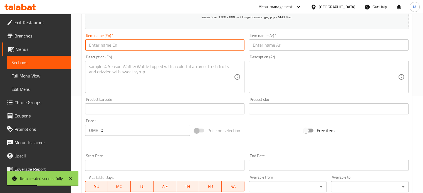
click at [101, 48] on input "text" at bounding box center [165, 44] width 160 height 11
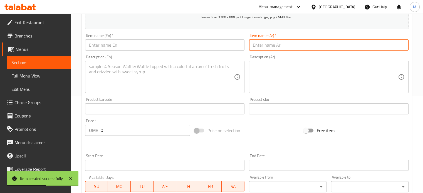
click at [270, 48] on input "text" at bounding box center [329, 44] width 160 height 11
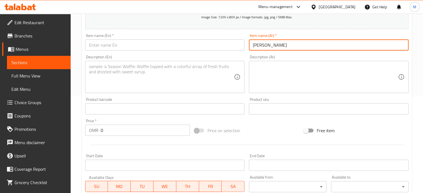
type input "[PERSON_NAME]"
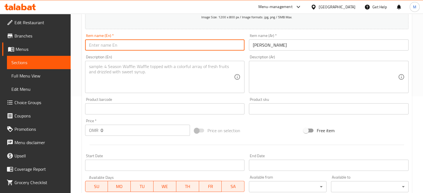
click at [178, 44] on input "text" at bounding box center [165, 44] width 160 height 11
type input "m"
type input "Mango smoothie"
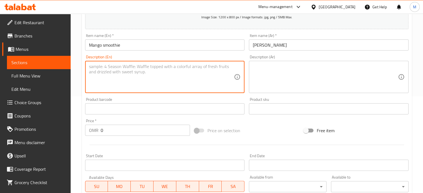
click at [161, 76] on textarea at bounding box center [161, 77] width 145 height 26
click at [142, 69] on textarea "creamy and fruity mango smothie" at bounding box center [161, 77] width 145 height 26
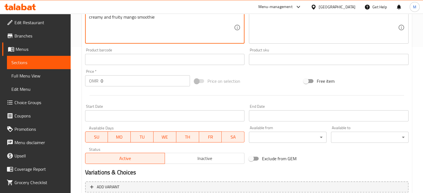
scroll to position [147, 0]
type textarea "creamy and fruity mango smoothie"
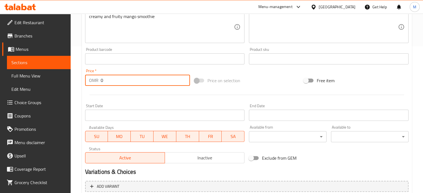
click at [121, 85] on input "0" at bounding box center [145, 80] width 89 height 11
type input "1.3"
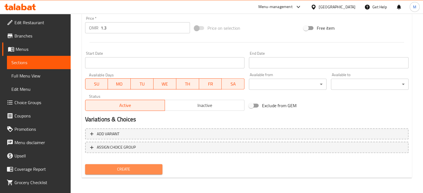
click at [151, 166] on span "Create" at bounding box center [124, 169] width 69 height 7
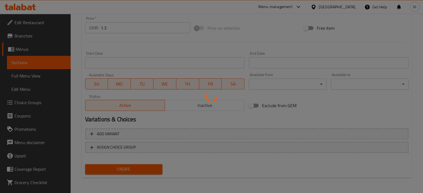
type input "0"
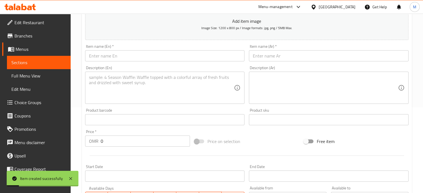
scroll to position [57, 0]
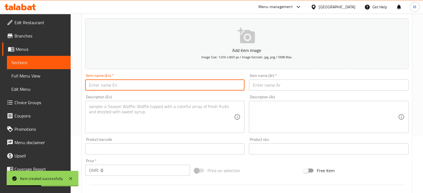
click at [131, 87] on input "text" at bounding box center [165, 84] width 160 height 11
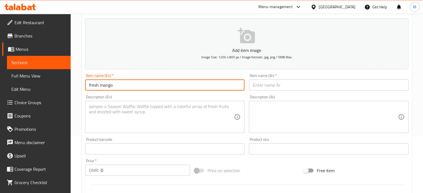
drag, startPoint x: 122, startPoint y: 86, endPoint x: 90, endPoint y: 87, distance: 32.2
click at [90, 87] on input "fresh mango" at bounding box center [165, 84] width 160 height 11
type input "f"
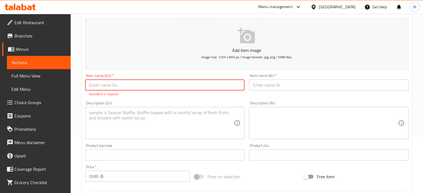
scroll to position [0, 0]
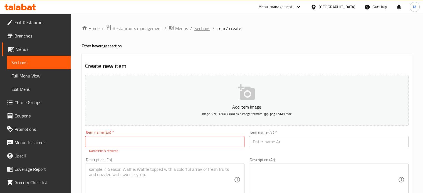
click at [201, 28] on span "Sections" at bounding box center [202, 28] width 16 height 7
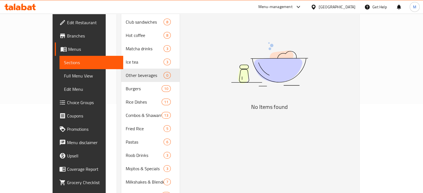
scroll to position [120, 0]
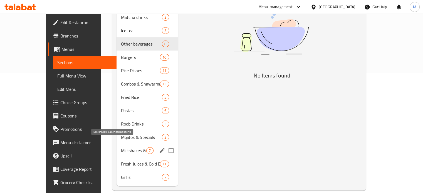
click at [121, 147] on span "Milkshakes & Blended Desserts" at bounding box center [133, 150] width 25 height 7
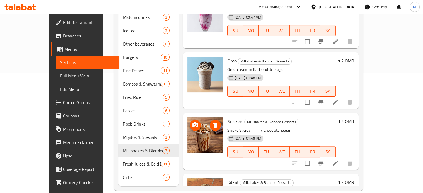
scroll to position [38, 0]
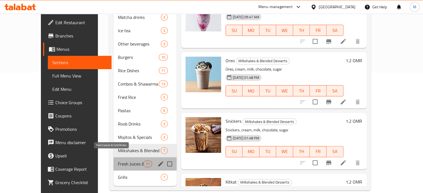
click at [123, 161] on span "Fresh Juices & Cold Drinks" at bounding box center [130, 164] width 25 height 7
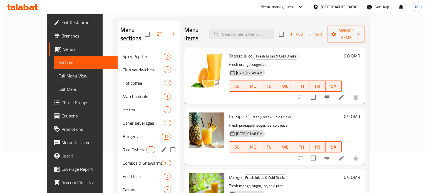
scroll to position [41, 0]
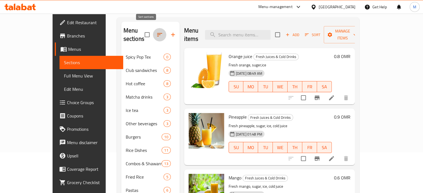
click at [156, 31] on icon "button" at bounding box center [159, 34] width 7 height 7
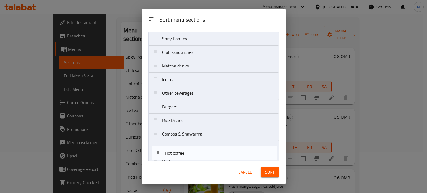
scroll to position [103, 0]
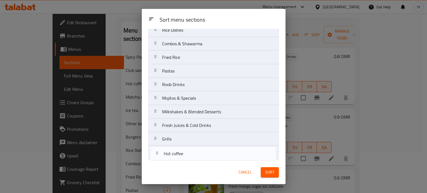
drag, startPoint x: 182, startPoint y: 82, endPoint x: 183, endPoint y: 160, distance: 78.4
click at [183, 160] on div "Sort menu sections Spicy Pop Tex Club sandwiches Hot coffee Matcha drinks Ice t…" at bounding box center [214, 95] width 144 height 132
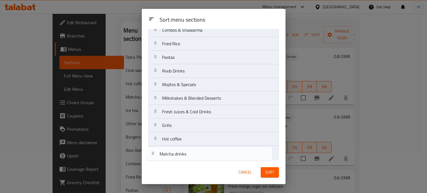
drag, startPoint x: 192, startPoint y: 72, endPoint x: 190, endPoint y: 159, distance: 86.5
click at [190, 159] on div "Sort menu sections Spicy Pop Tex Club sandwiches Matcha drinks Ice tea Other be…" at bounding box center [214, 95] width 144 height 132
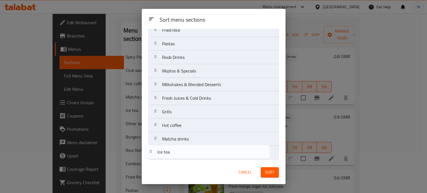
drag, startPoint x: 198, startPoint y: 60, endPoint x: 193, endPoint y: 161, distance: 101.0
click at [193, 161] on div "Sort menu sections Sort menu sections Spicy Pop Tex Club sandwiches Ice tea Oth…" at bounding box center [214, 96] width 144 height 175
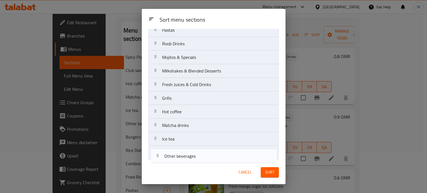
drag, startPoint x: 192, startPoint y: 80, endPoint x: 195, endPoint y: 160, distance: 79.5
click at [195, 160] on div "Sort menu sections Spicy Pop Tex Club sandwiches Other beverages Burgers Rice D…" at bounding box center [214, 95] width 144 height 132
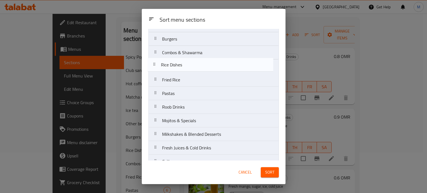
scroll to position [40, 0]
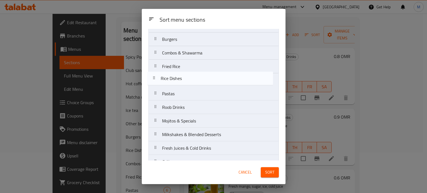
drag, startPoint x: 189, startPoint y: 52, endPoint x: 188, endPoint y: 83, distance: 31.2
click at [188, 83] on nav "Spicy Pop Tex Club sandwiches Burgers Rice Dishes Combos & Shawarma Fried Rice …" at bounding box center [213, 114] width 130 height 218
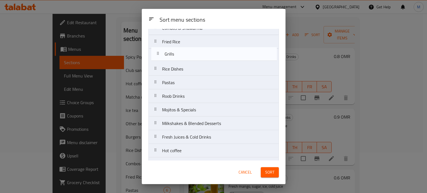
scroll to position [58, 0]
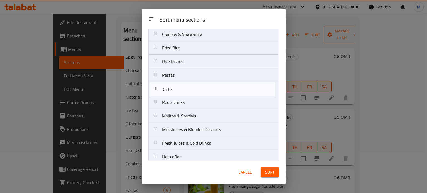
drag, startPoint x: 177, startPoint y: 104, endPoint x: 178, endPoint y: 87, distance: 17.0
click at [178, 87] on nav "Spicy Pop Tex Club sandwiches Burgers Combos & Shawarma Fried Rice Rice Dishes …" at bounding box center [213, 95] width 130 height 218
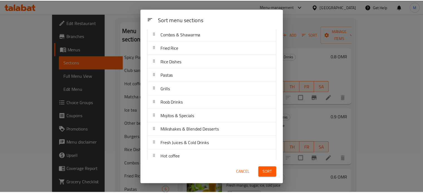
scroll to position [103, 0]
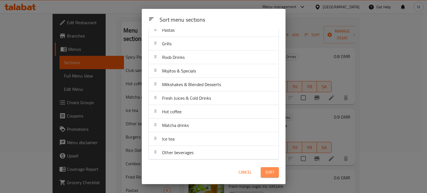
click at [270, 175] on span "Sort" at bounding box center [269, 172] width 9 height 7
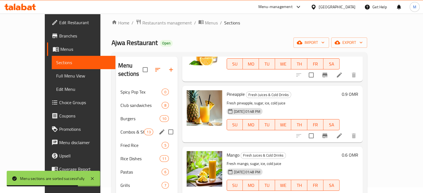
scroll to position [0, 0]
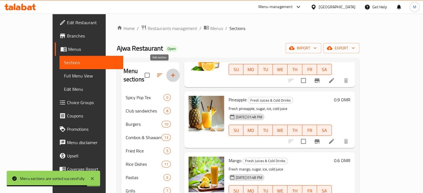
click at [170, 72] on icon "button" at bounding box center [173, 75] width 7 height 7
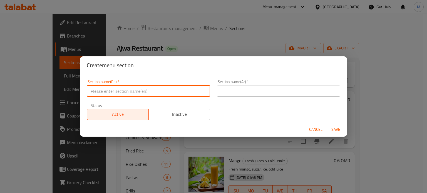
click at [135, 92] on input "text" at bounding box center [148, 91] width 123 height 11
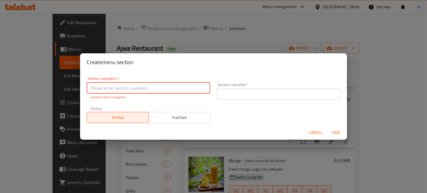
click at [110, 87] on input "text" at bounding box center [148, 88] width 123 height 11
click at [92, 90] on input "sweet and cakes" at bounding box center [148, 88] width 123 height 11
type input "Sweet and cakes"
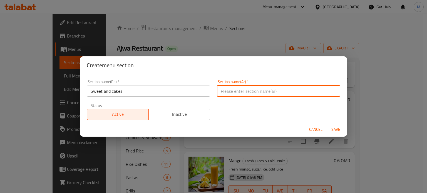
click at [255, 96] on input "text" at bounding box center [278, 91] width 123 height 11
type input "حلويات"
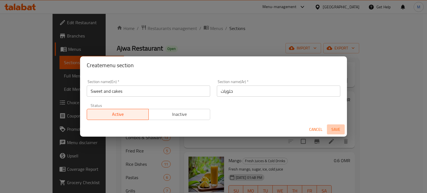
click at [331, 132] on span "Save" at bounding box center [335, 129] width 13 height 7
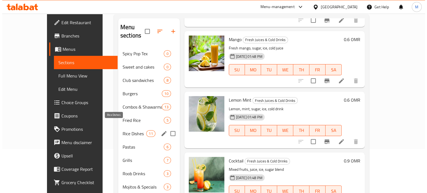
scroll to position [44, 0]
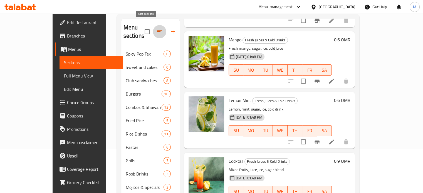
click at [156, 28] on icon "button" at bounding box center [159, 31] width 7 height 7
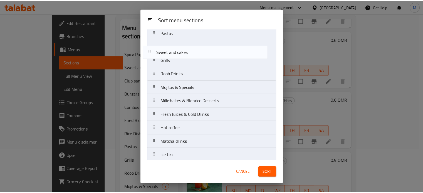
scroll to position [86, 0]
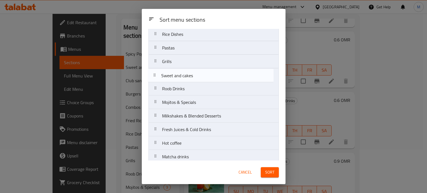
drag, startPoint x: 198, startPoint y: 70, endPoint x: 198, endPoint y: 84, distance: 14.2
click at [198, 84] on nav "Spicy Pop Tex Sweet and cakes Club sandwiches Burgers Combos & Shawarma Fried R…" at bounding box center [213, 75] width 130 height 232
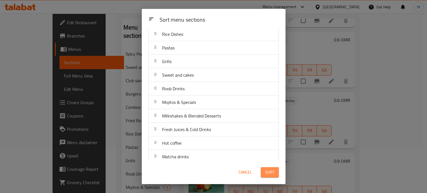
click at [268, 171] on span "Sort" at bounding box center [269, 172] width 9 height 7
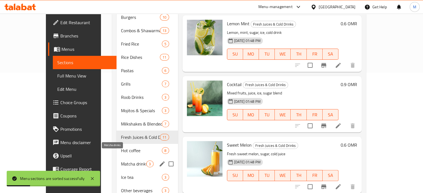
scroll to position [134, 0]
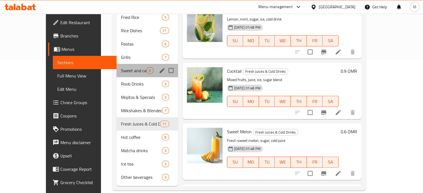
click at [120, 64] on div "Sweet and cakes 0" at bounding box center [146, 70] width 61 height 13
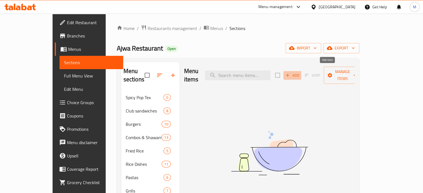
click at [300, 72] on span "Add" at bounding box center [292, 75] width 15 height 6
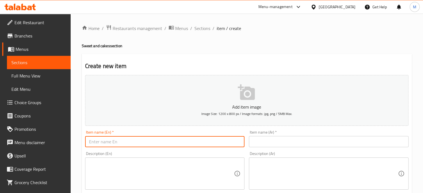
click at [117, 140] on input "text" at bounding box center [165, 141] width 160 height 11
type input "r"
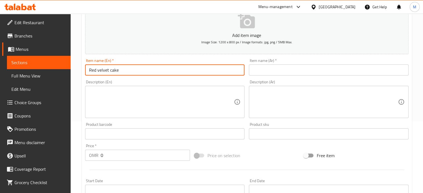
scroll to position [75, 0]
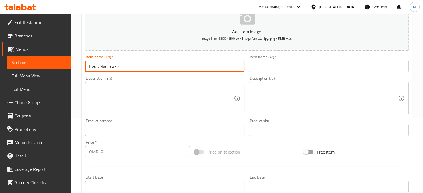
type input "Red velvet cake"
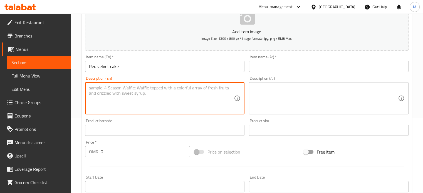
click at [125, 90] on textarea at bounding box center [161, 98] width 145 height 26
type textarea "classic red velvet slice with cream cheese frosting"
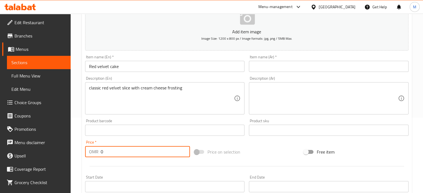
click at [106, 151] on input "0" at bounding box center [145, 151] width 89 height 11
type input "1.8"
click at [263, 63] on input "text" at bounding box center [329, 66] width 160 height 11
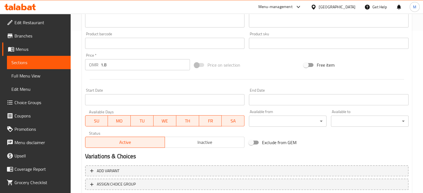
scroll to position [199, 0]
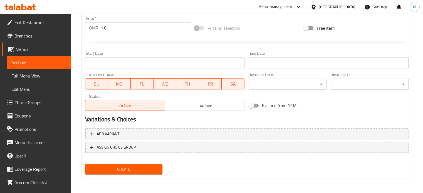
type input "كيكة ريد فيلفت"
click at [140, 173] on button "Create" at bounding box center [124, 169] width 78 height 10
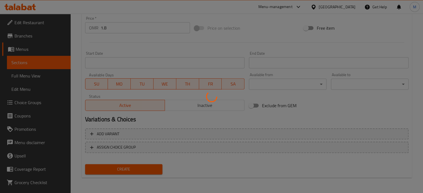
type input "0"
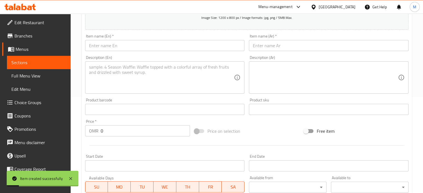
scroll to position [96, 0]
click at [116, 49] on input "text" at bounding box center [165, 45] width 160 height 11
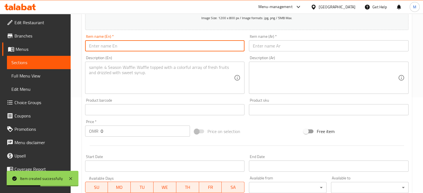
type input "ٍ"
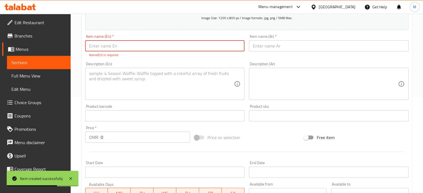
click at [275, 48] on input "text" at bounding box center [329, 45] width 160 height 11
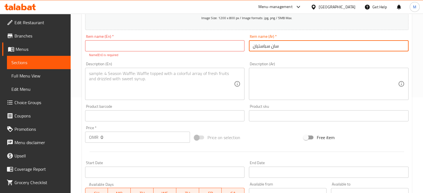
type input "سان سباستيان"
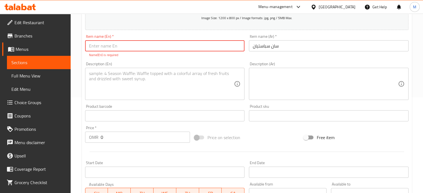
click at [175, 46] on input "text" at bounding box center [165, 45] width 160 height 11
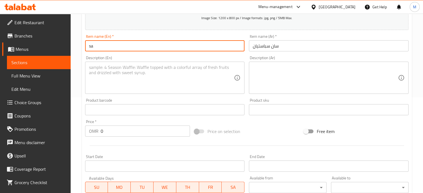
type input "s"
type input "San [PERSON_NAME]"
click at [153, 76] on textarea at bounding box center [161, 78] width 145 height 26
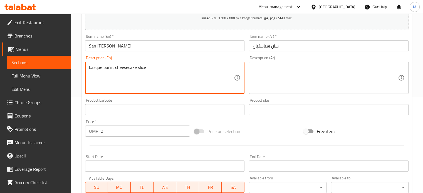
click at [96, 68] on textarea "basque burnt cheesecake slice" at bounding box center [161, 78] width 145 height 26
click at [163, 65] on textarea "Basque burnt cheesecake slice" at bounding box center [161, 78] width 145 height 26
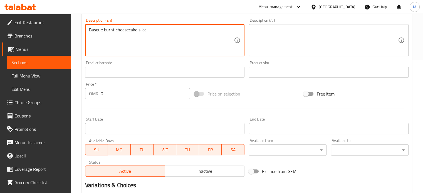
scroll to position [133, 0]
type textarea "Basque burnt cheesecake slice"
click at [120, 95] on input "0" at bounding box center [145, 93] width 89 height 11
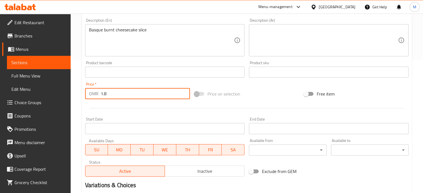
scroll to position [199, 0]
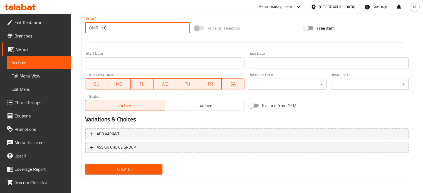
type input "1.8"
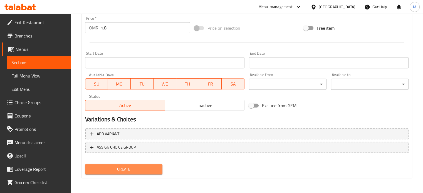
click at [143, 169] on span "Create" at bounding box center [124, 169] width 69 height 7
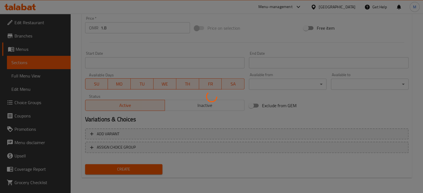
type input "0"
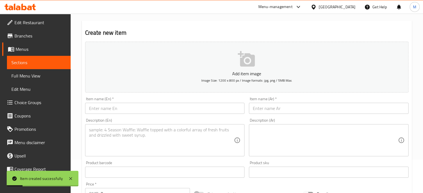
scroll to position [33, 0]
click at [106, 109] on input "text" at bounding box center [165, 108] width 160 height 11
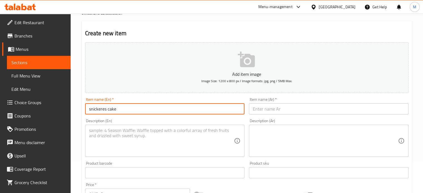
click at [96, 111] on input "snickeres cake" at bounding box center [165, 108] width 160 height 11
type input "snickers cake"
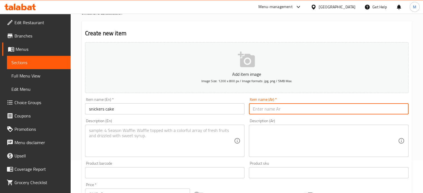
click at [266, 111] on input "text" at bounding box center [329, 108] width 160 height 11
type input "كيكة سنكرز"
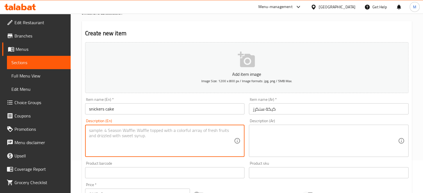
click at [143, 134] on textarea at bounding box center [161, 141] width 145 height 26
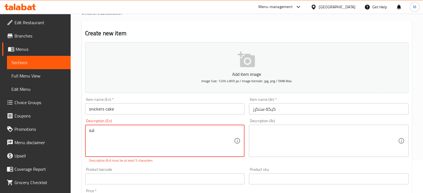
type textarea "ق"
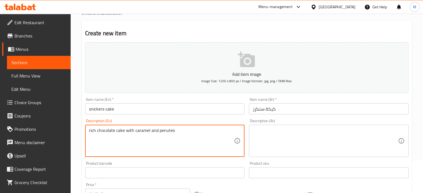
click at [166, 131] on textarea "rich chocolate cake with caramel and penutes" at bounding box center [161, 141] width 145 height 26
type textarea "rich chocolate cake with caramel and peanuts"
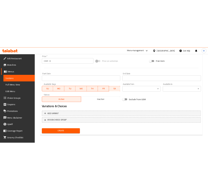
scroll to position [186, 0]
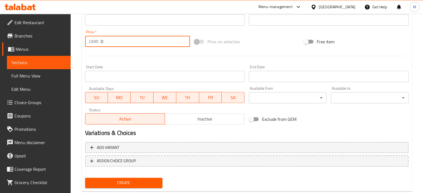
click at [112, 45] on input "0" at bounding box center [145, 41] width 89 height 11
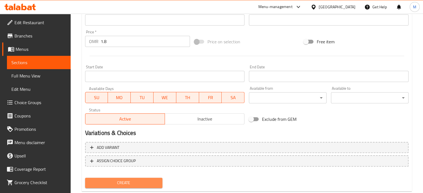
click at [139, 183] on span "Create" at bounding box center [124, 183] width 69 height 7
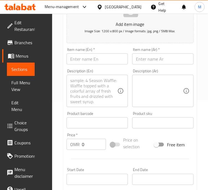
scroll to position [83, 0]
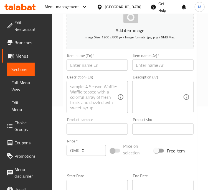
click at [81, 68] on input "text" at bounding box center [97, 64] width 61 height 11
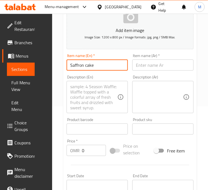
click at [156, 69] on input "text" at bounding box center [163, 64] width 61 height 11
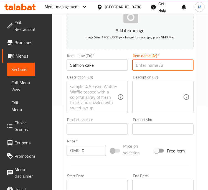
click at [87, 92] on textarea at bounding box center [94, 97] width 47 height 26
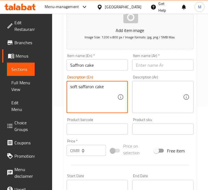
click at [95, 88] on textarea "soft saffaron cake" at bounding box center [94, 97] width 47 height 26
click at [94, 87] on textarea "soft saffaroninfused sponge cake" at bounding box center [94, 97] width 47 height 26
click at [86, 86] on textarea "soft saffaron infused sponge cake" at bounding box center [94, 97] width 47 height 26
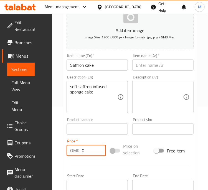
click at [93, 150] on input "0" at bounding box center [94, 150] width 24 height 11
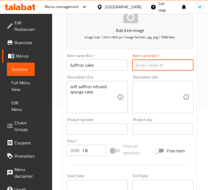
click at [149, 63] on input "text" at bounding box center [163, 64] width 61 height 11
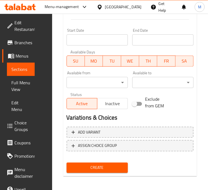
scroll to position [230, 0]
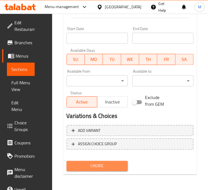
click at [110, 169] on span "Create" at bounding box center [97, 166] width 53 height 7
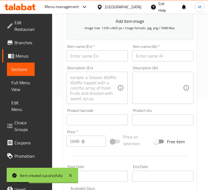
scroll to position [86, 0]
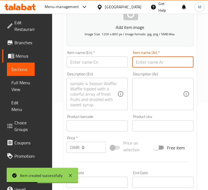
click at [157, 61] on input "text" at bounding box center [163, 61] width 61 height 11
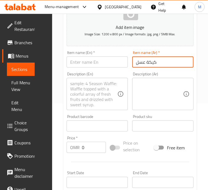
click at [145, 63] on input "كيكة عسل" at bounding box center [163, 61] width 61 height 11
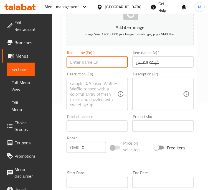
click at [94, 62] on input "text" at bounding box center [97, 61] width 61 height 11
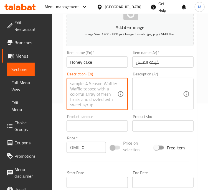
click at [83, 87] on textarea at bounding box center [94, 94] width 47 height 26
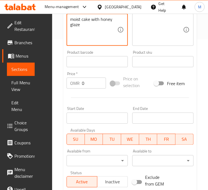
scroll to position [151, 0]
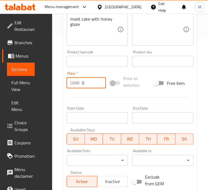
click at [84, 85] on input "0" at bounding box center [94, 82] width 24 height 11
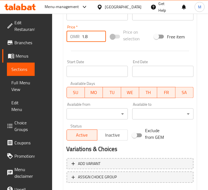
scroll to position [230, 0]
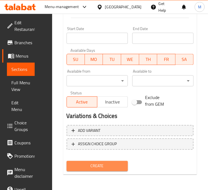
click at [114, 169] on span "Create" at bounding box center [97, 166] width 53 height 7
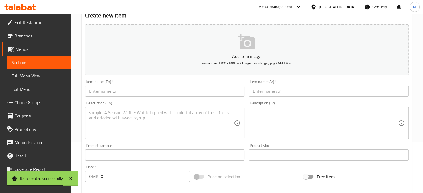
scroll to position [15, 0]
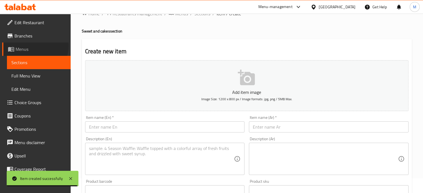
click at [35, 46] on span "Menus" at bounding box center [41, 49] width 51 height 7
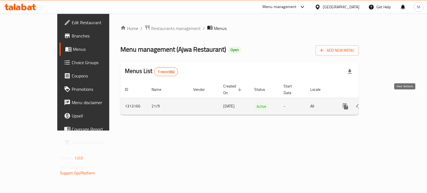
click at [389, 103] on icon "enhanced table" at bounding box center [385, 106] width 7 height 7
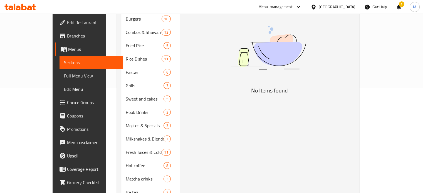
scroll to position [134, 0]
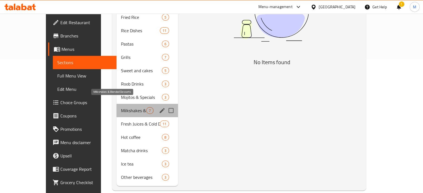
click at [121, 107] on span "Milkshakes & Blended Desserts" at bounding box center [133, 110] width 25 height 7
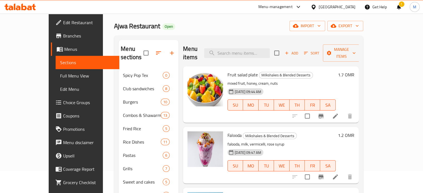
scroll to position [22, 0]
